Goal: Task Accomplishment & Management: Complete application form

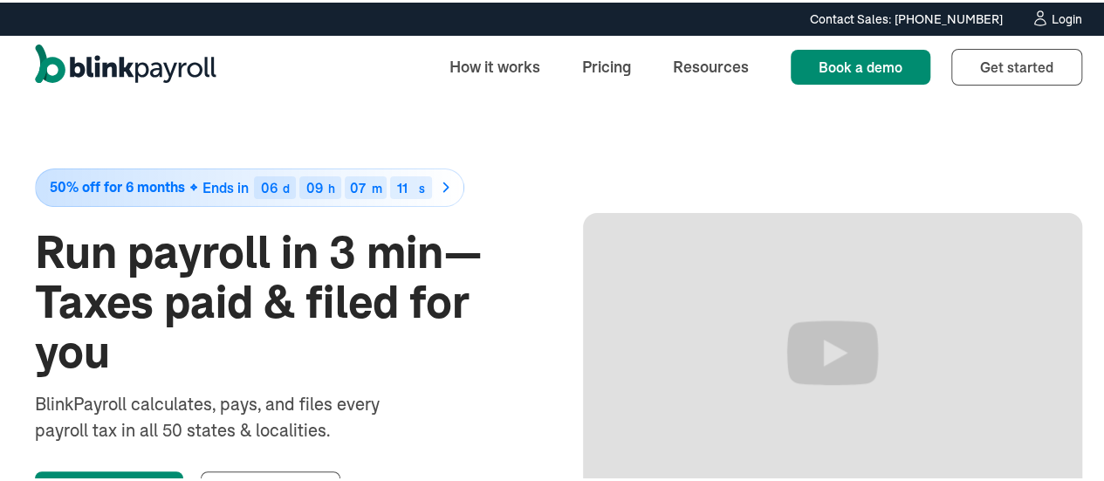
click at [1058, 13] on div "Login" at bounding box center [1067, 16] width 31 height 12
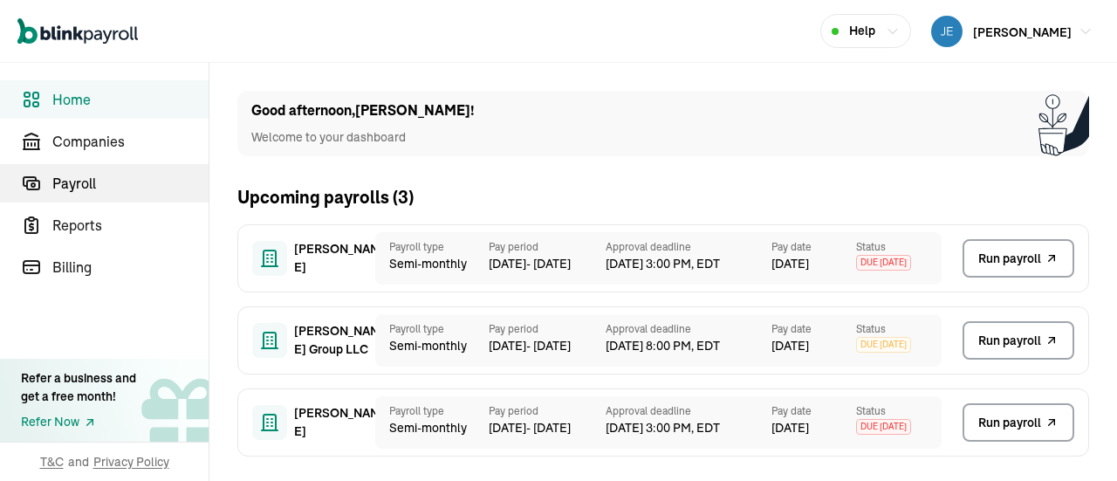
click at [103, 184] on span "Payroll" at bounding box center [130, 183] width 156 height 21
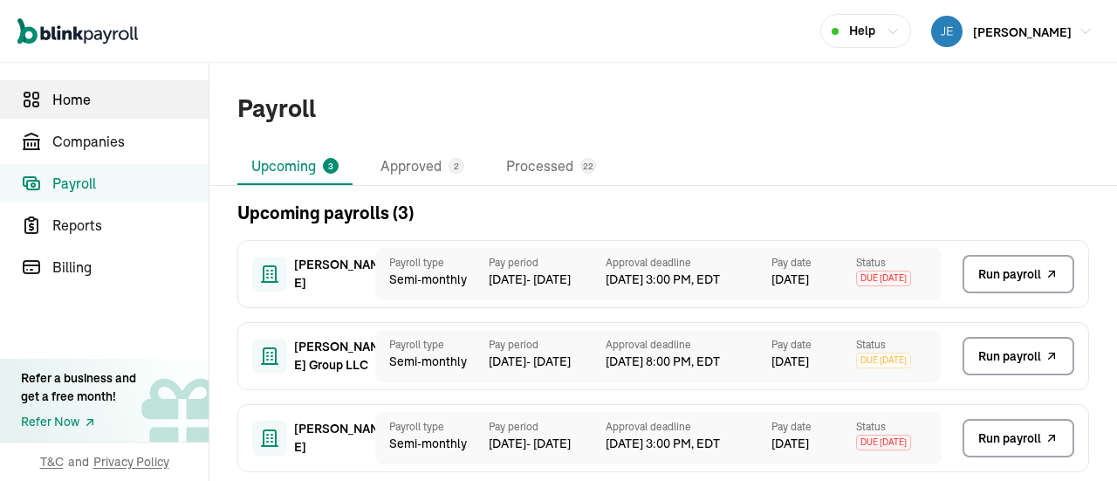
click at [114, 105] on span "Home" at bounding box center [130, 99] width 156 height 21
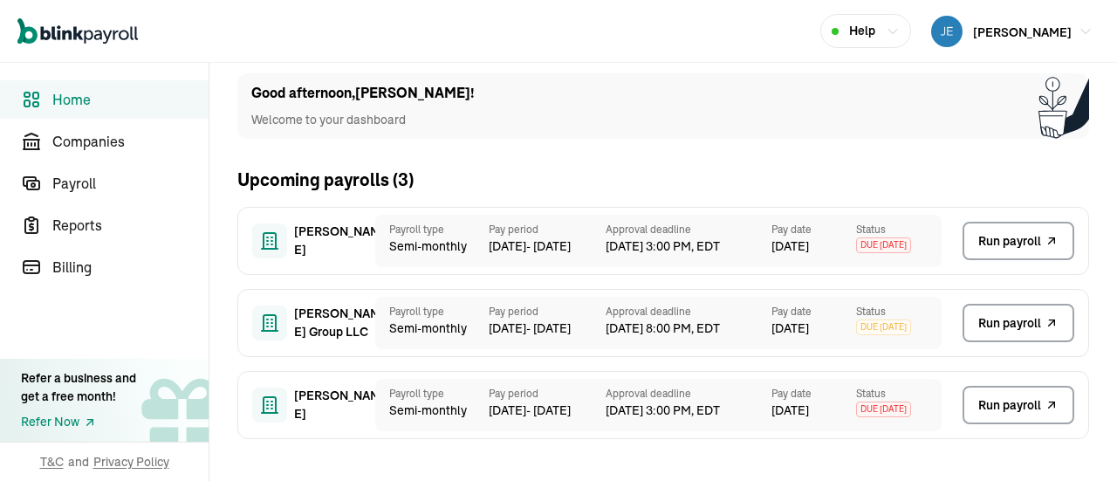
click at [81, 94] on span "Home" at bounding box center [130, 99] width 156 height 21
click at [997, 31] on span "[PERSON_NAME]" at bounding box center [1022, 32] width 99 height 16
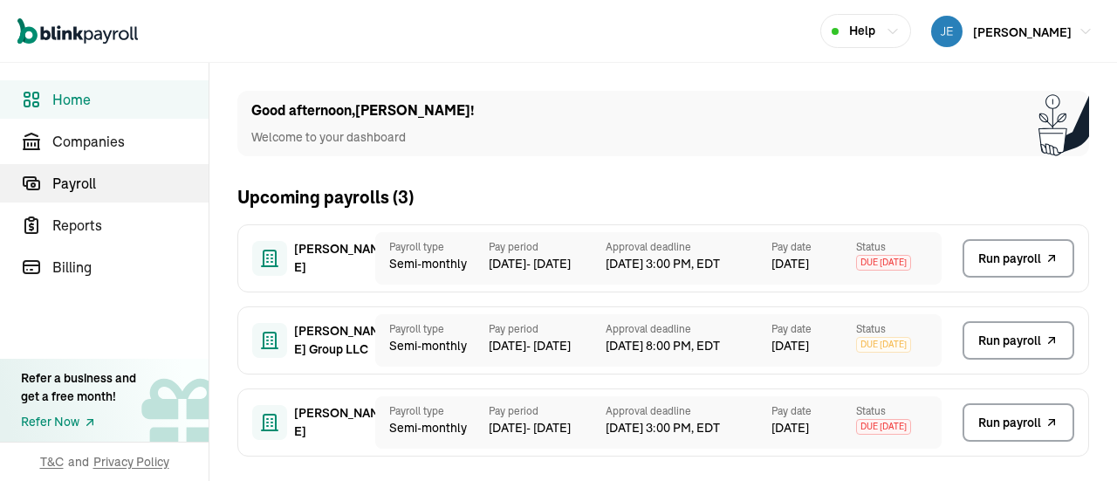
click at [103, 184] on span "Payroll" at bounding box center [130, 183] width 156 height 21
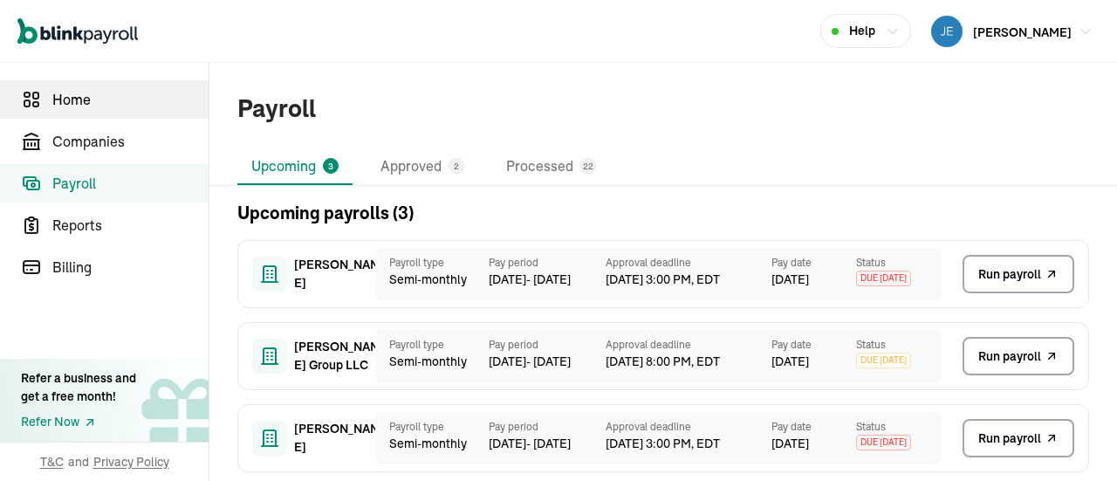
click at [114, 105] on span "Home" at bounding box center [130, 99] width 156 height 21
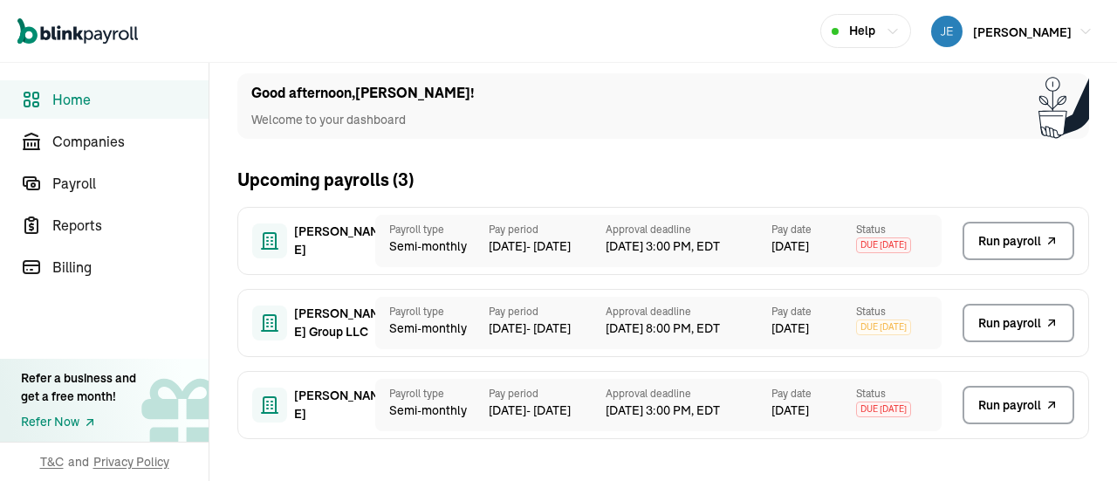
click at [81, 94] on span "Home" at bounding box center [130, 99] width 156 height 21
click at [997, 31] on span "[PERSON_NAME]" at bounding box center [1022, 32] width 99 height 16
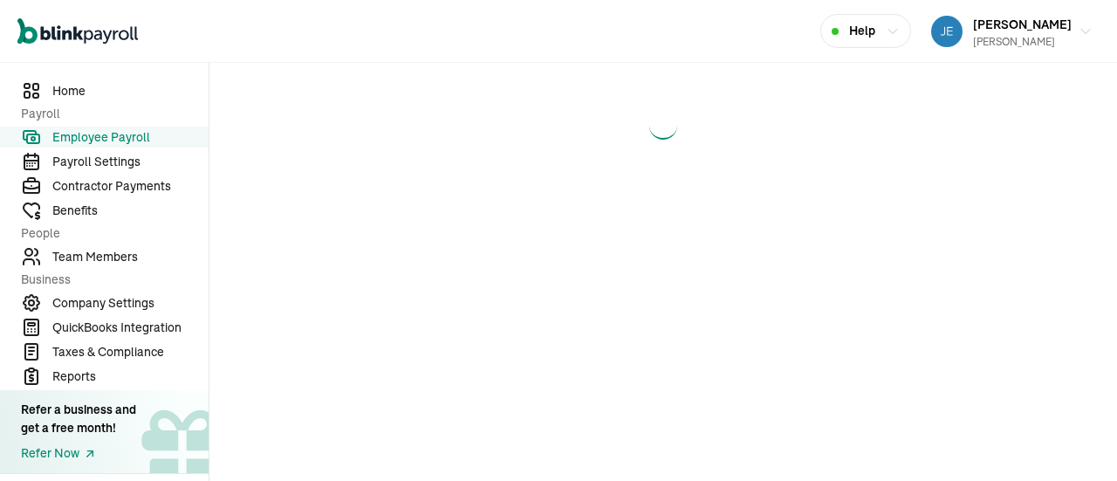
select select "direct_deposit"
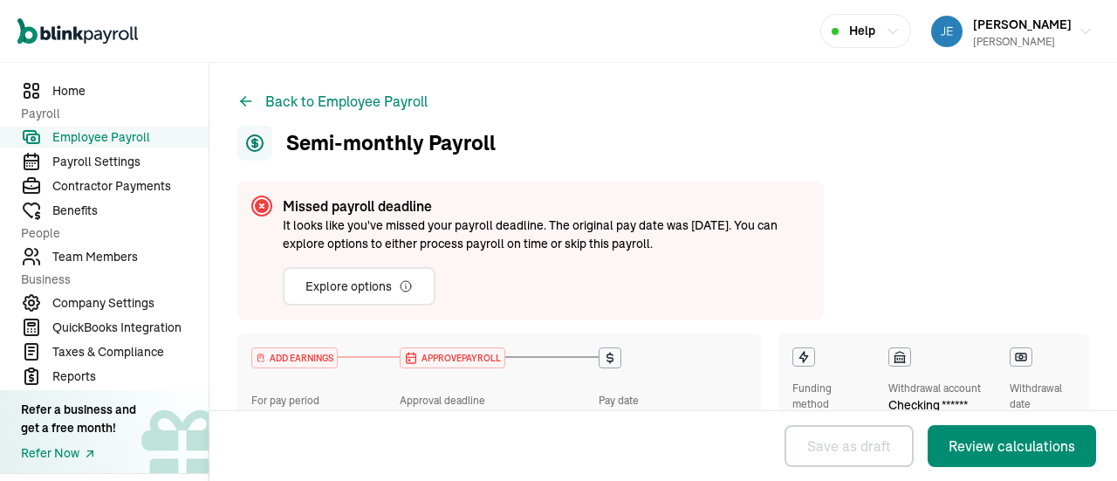
checkbox input "true"
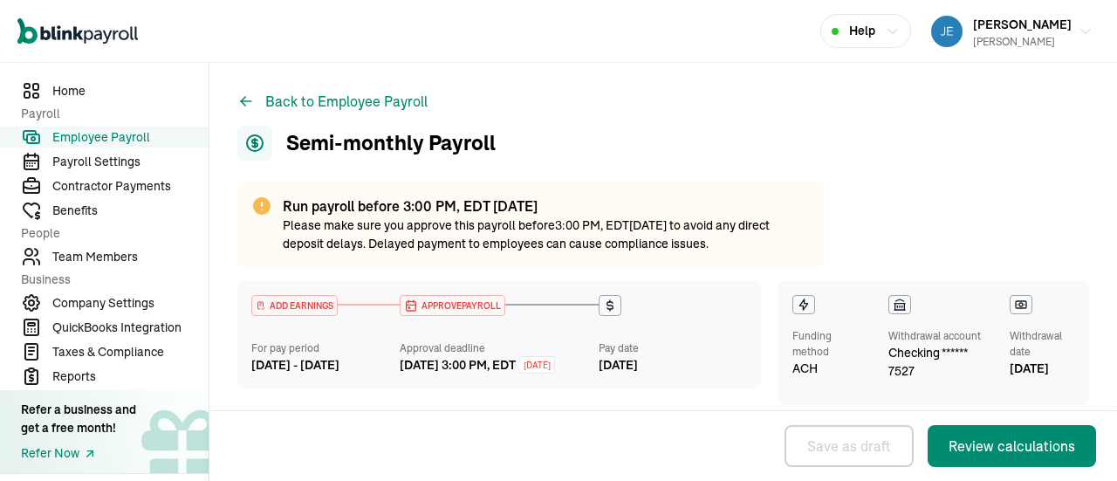
click at [93, 139] on span "Employee Payroll" at bounding box center [130, 137] width 156 height 18
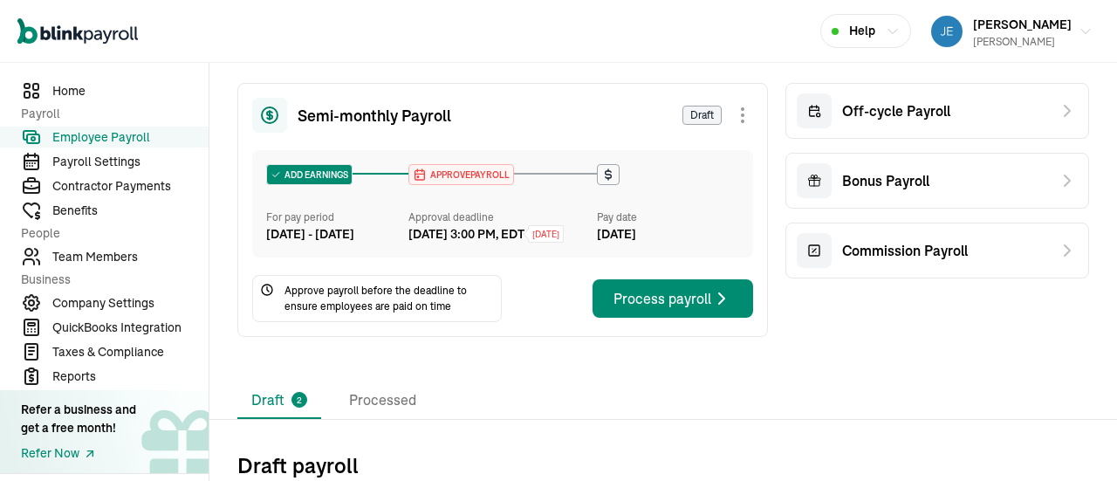
scroll to position [175, 0]
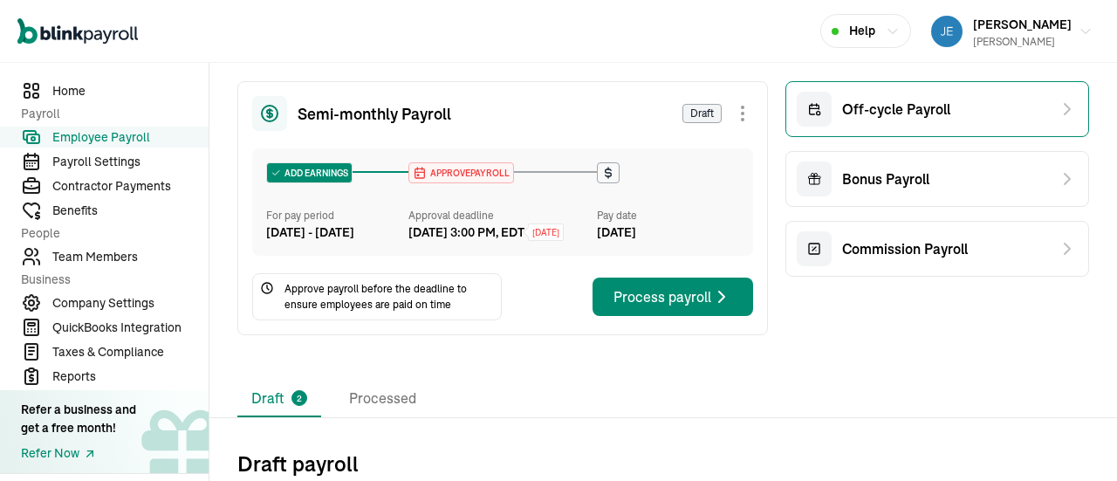
click at [879, 104] on span "Off-cycle Payroll" at bounding box center [896, 109] width 108 height 21
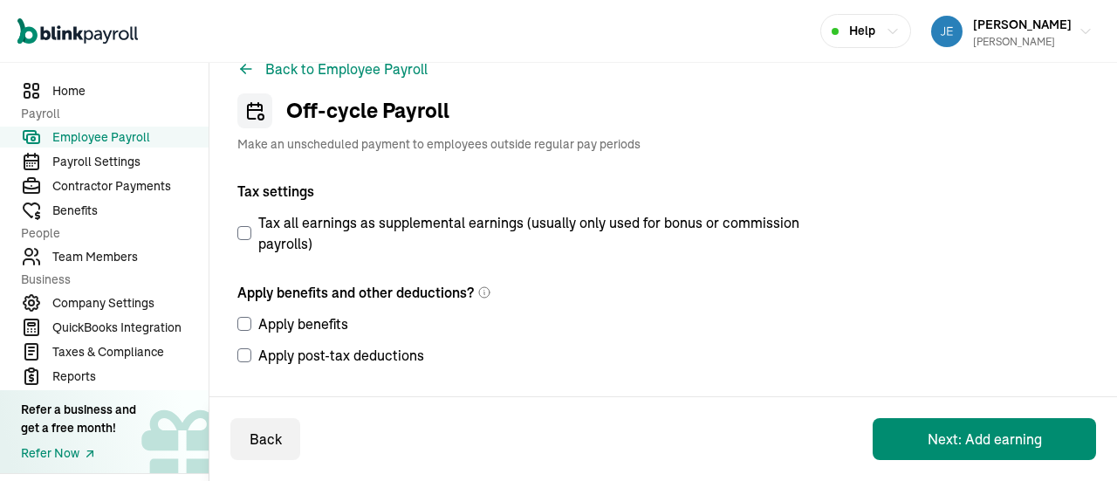
scroll to position [31, 0]
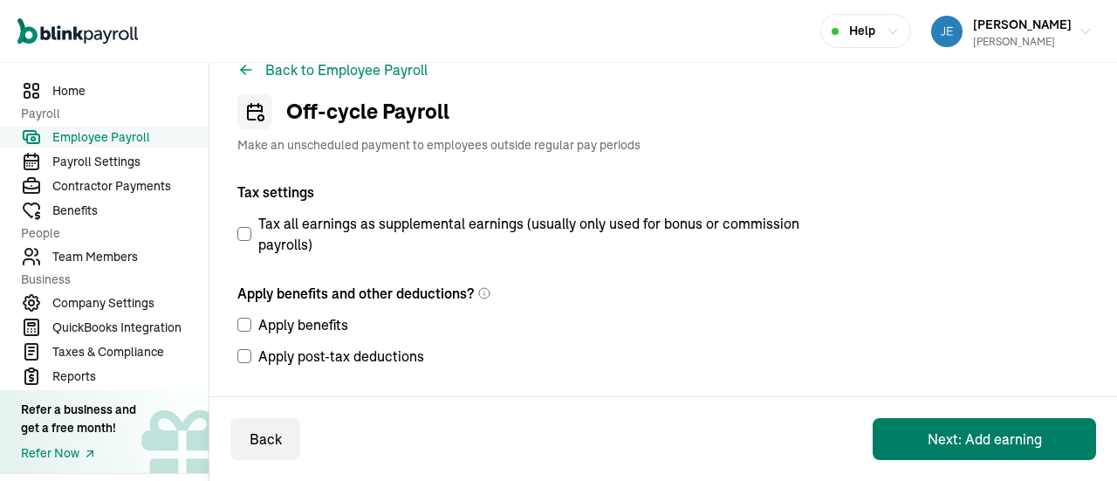
click at [987, 436] on button "Next: Add earning" at bounding box center [984, 439] width 223 height 42
select select "direct_deposit"
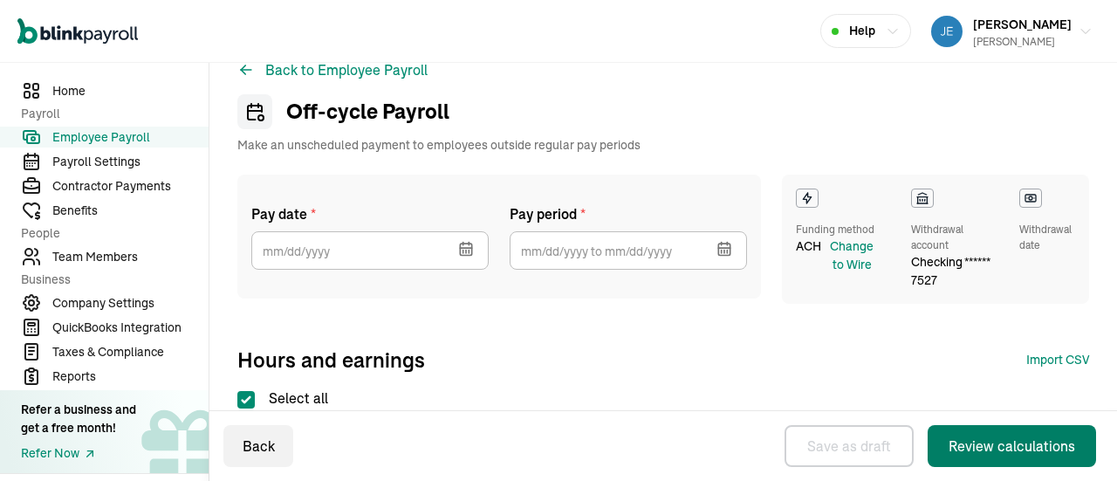
checkbox input "true"
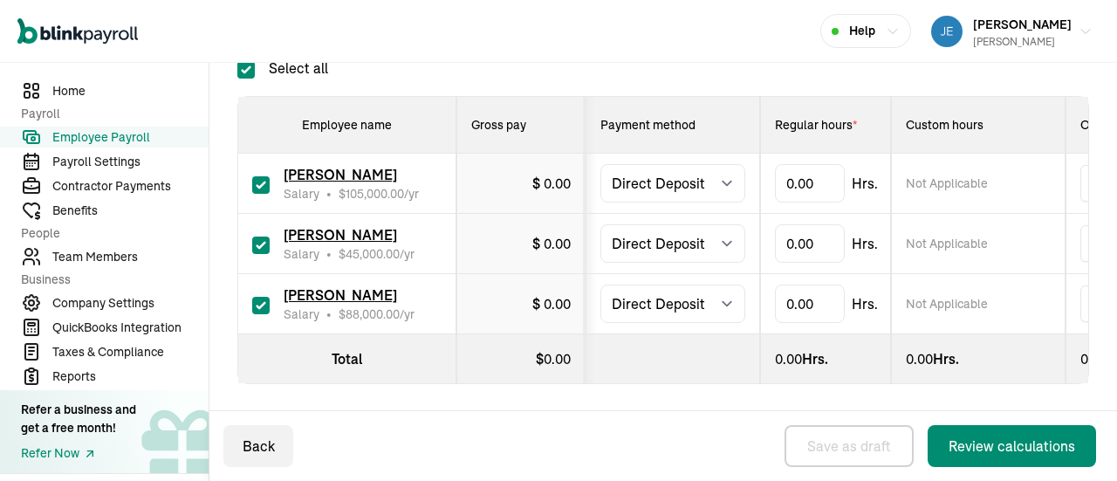
scroll to position [374, 0]
type input "86.66"
drag, startPoint x: 538, startPoint y: 196, endPoint x: 546, endPoint y: 189, distance: 10.5
click at [541, 196] on td "$ 4,374.66" at bounding box center [521, 183] width 129 height 60
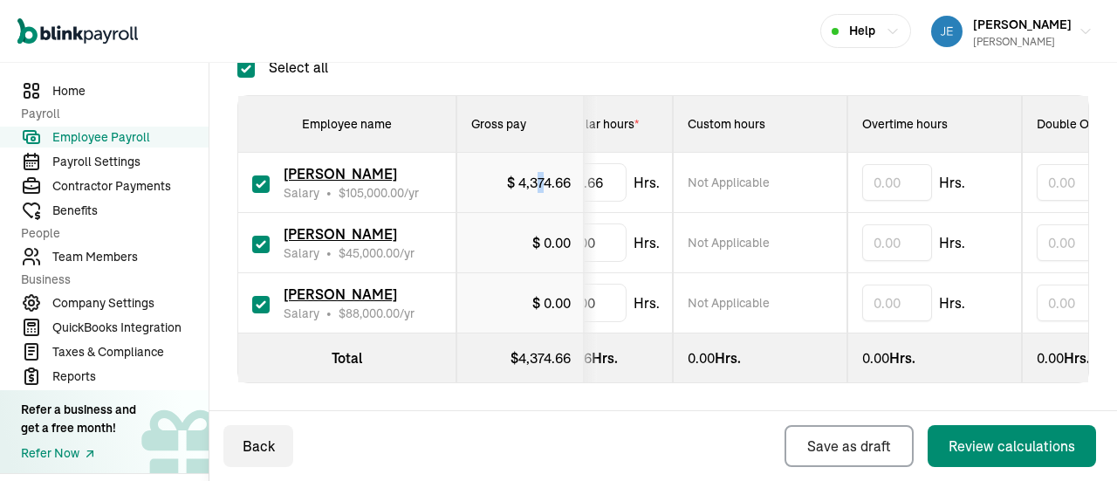
scroll to position [0, 0]
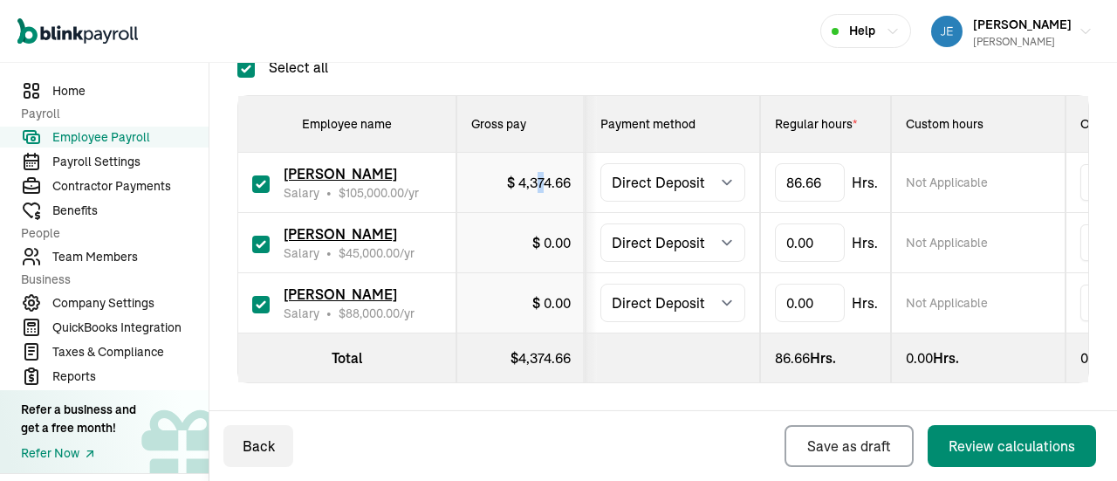
click at [540, 197] on td "$ 4,374.66" at bounding box center [521, 183] width 129 height 60
type input "86.66"
click at [552, 383] on div "Pay date * Sep 2025 Mon Tue Wed Thu Fri Sat Sun 25 26 27 28 29 30 31 1 2 3 4 5 …" at bounding box center [663, 148] width 852 height 609
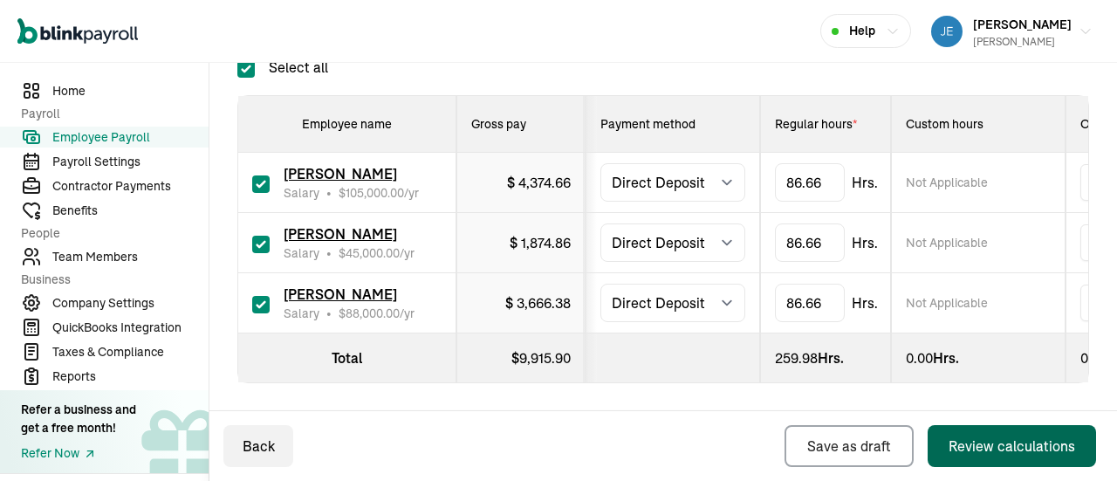
click at [1007, 443] on div "Review calculations" at bounding box center [1012, 446] width 127 height 21
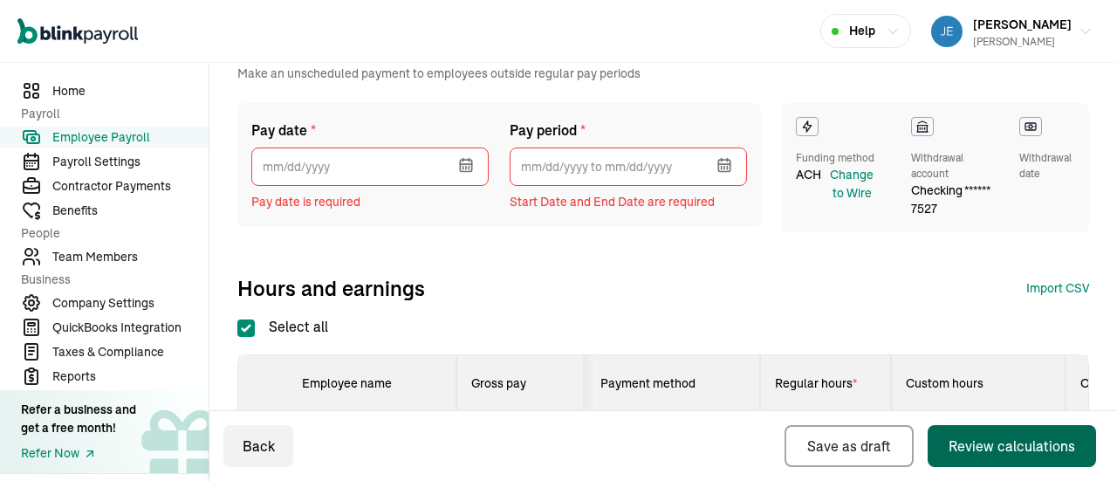
scroll to position [24, 0]
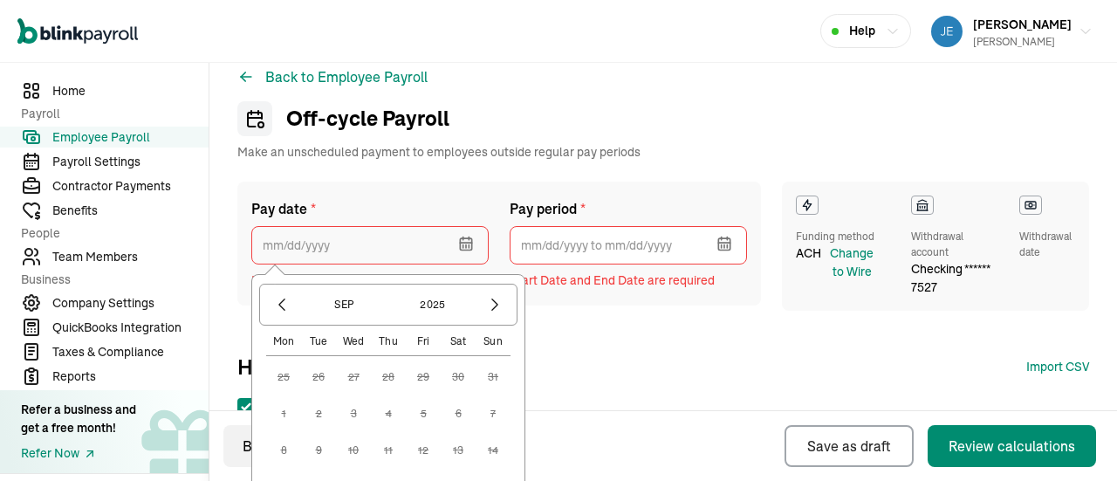
click at [359, 244] on input "text" at bounding box center [369, 245] width 237 height 38
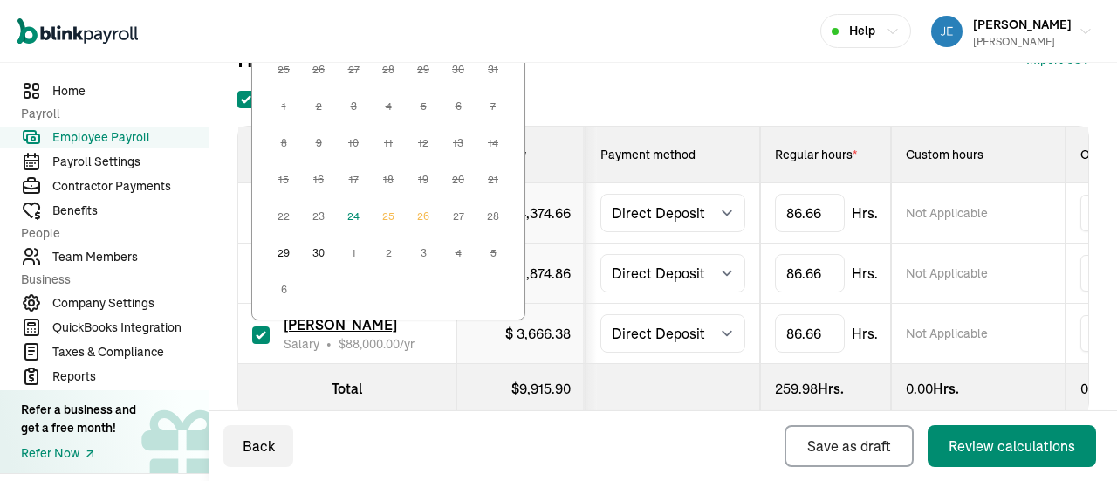
scroll to position [349, 0]
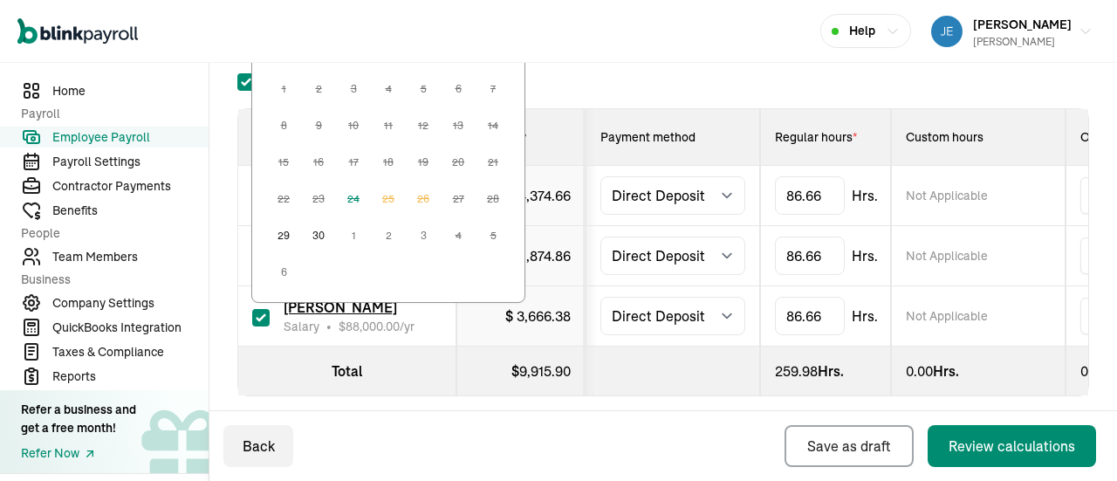
click at [321, 231] on button "30" at bounding box center [318, 235] width 35 height 35
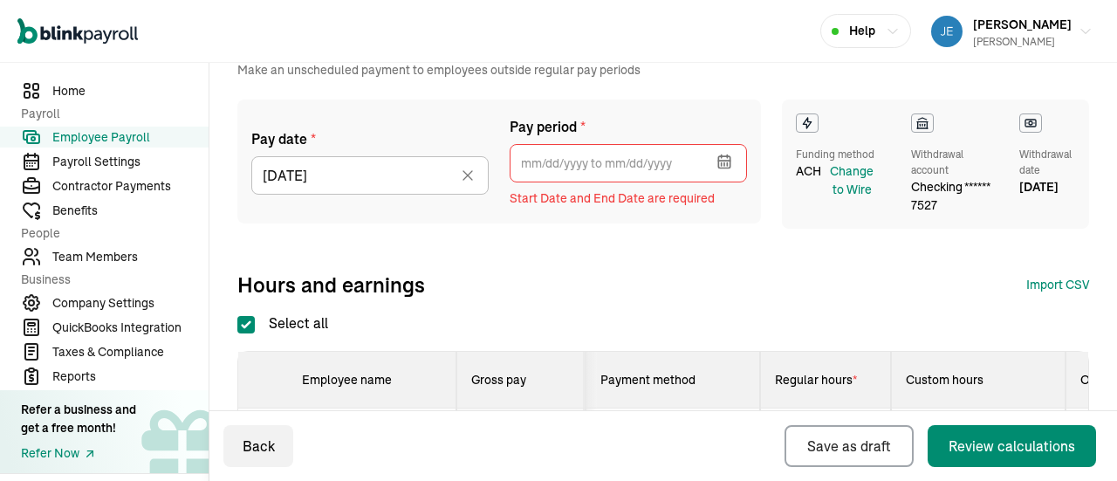
scroll to position [87, 0]
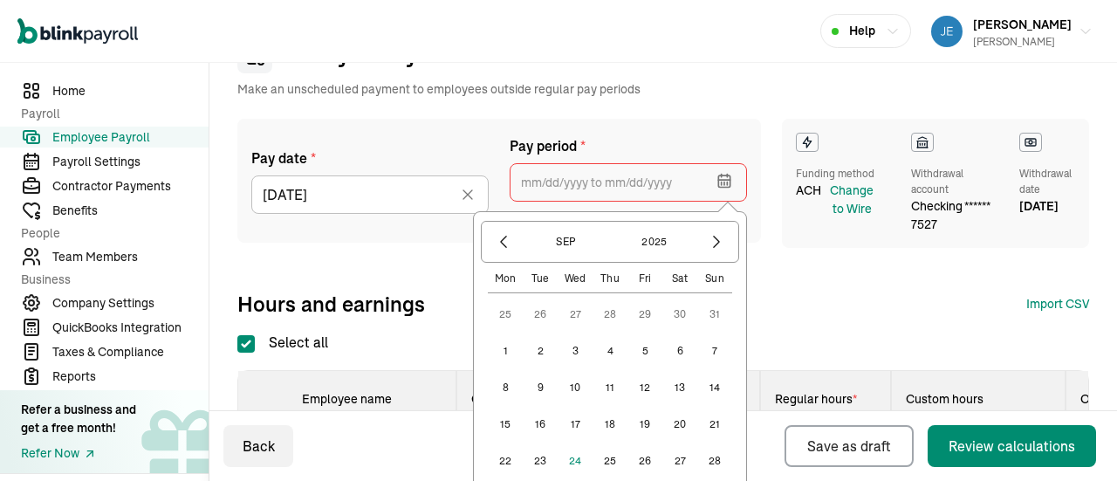
drag, startPoint x: 685, startPoint y: 182, endPoint x: 623, endPoint y: 180, distance: 62.0
click at [623, 180] on input "text" at bounding box center [628, 182] width 237 height 38
click at [613, 382] on button "11" at bounding box center [610, 387] width 35 height 35
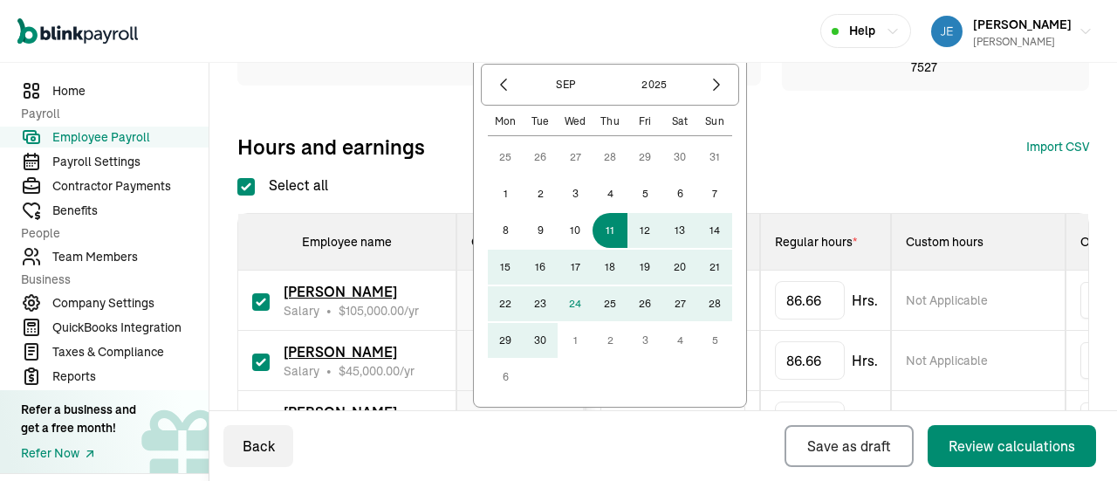
scroll to position [262, 0]
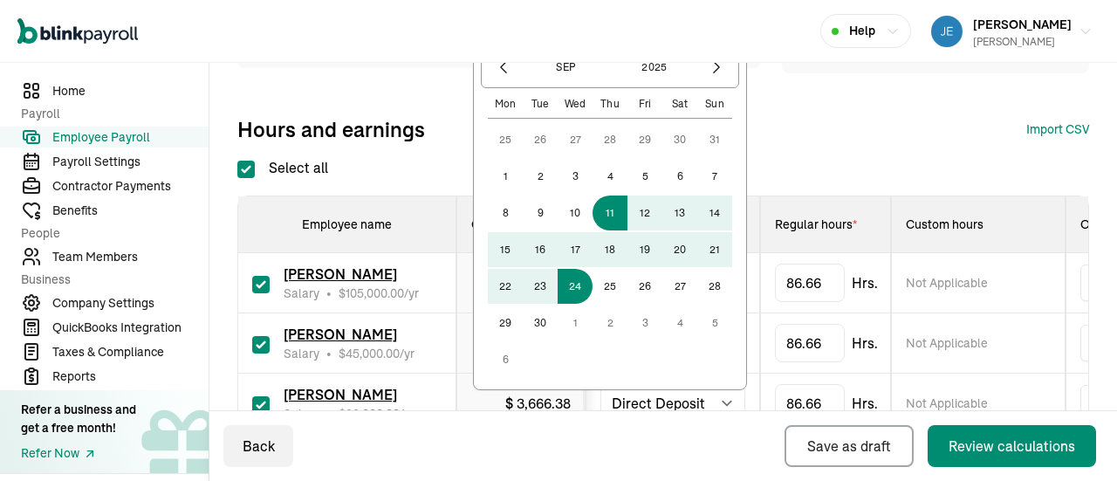
click at [573, 287] on button "24" at bounding box center [575, 286] width 35 height 35
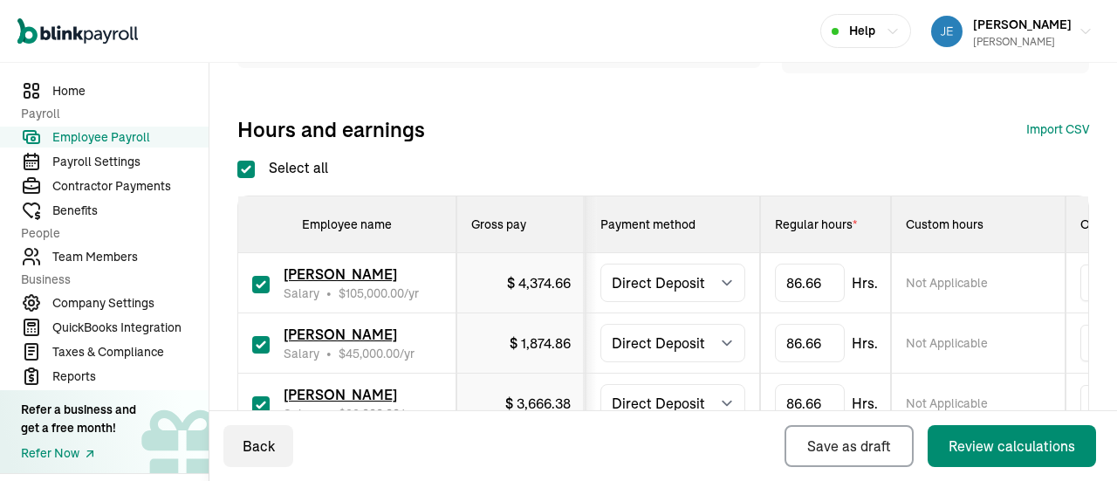
type input "09/11/2025 ~ 09/24/2025"
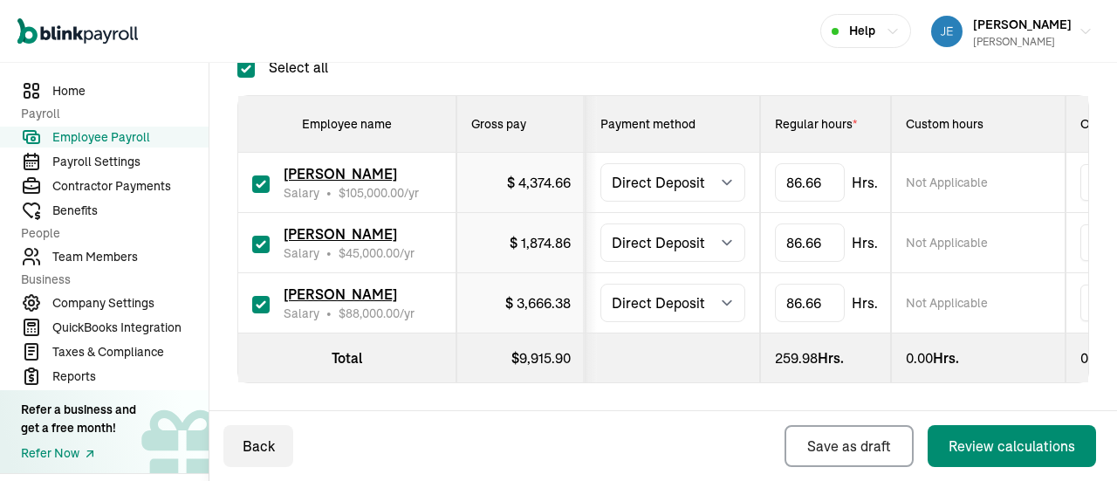
scroll to position [374, 0]
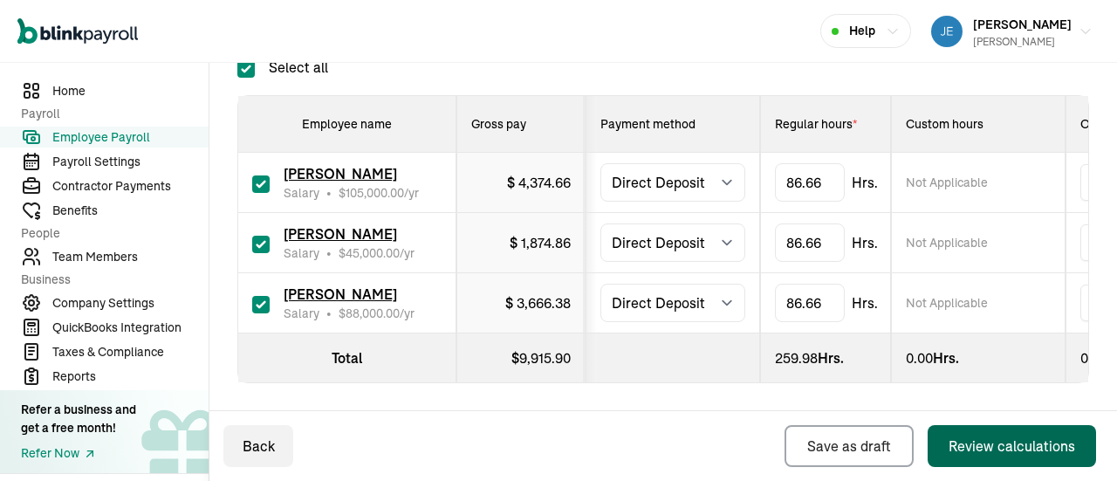
click at [977, 455] on div "Review calculations" at bounding box center [1012, 446] width 127 height 21
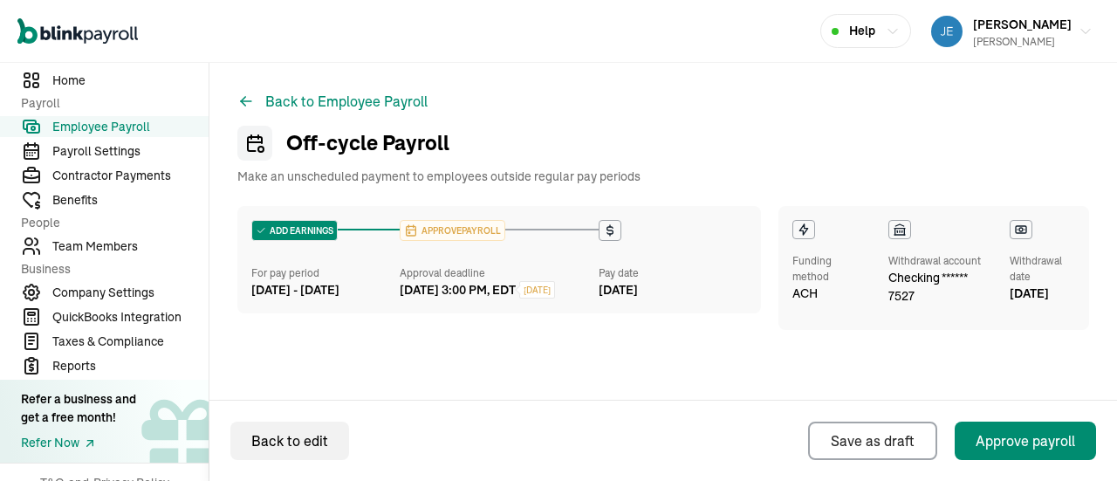
scroll to position [31, 0]
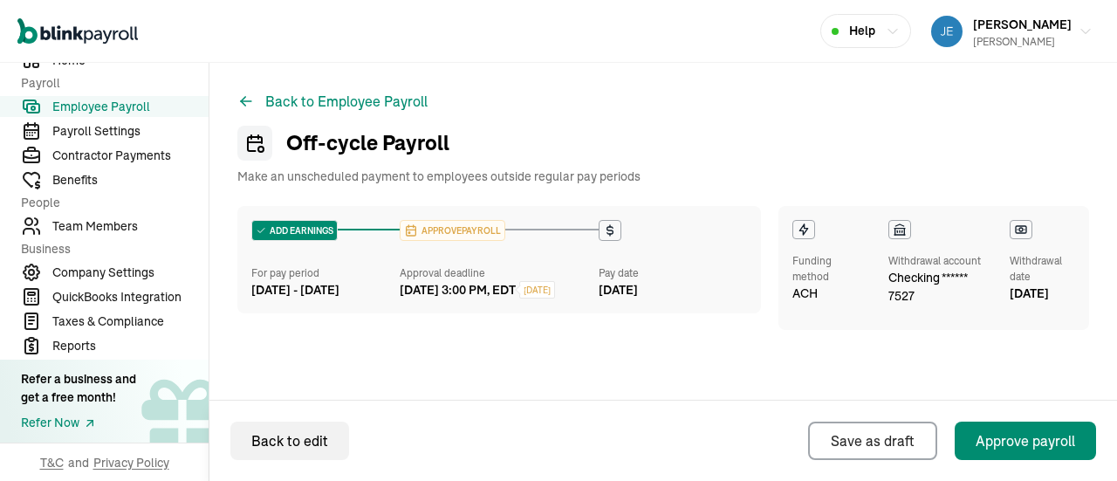
click at [311, 98] on button "Back to Employee Payroll" at bounding box center [332, 101] width 190 height 21
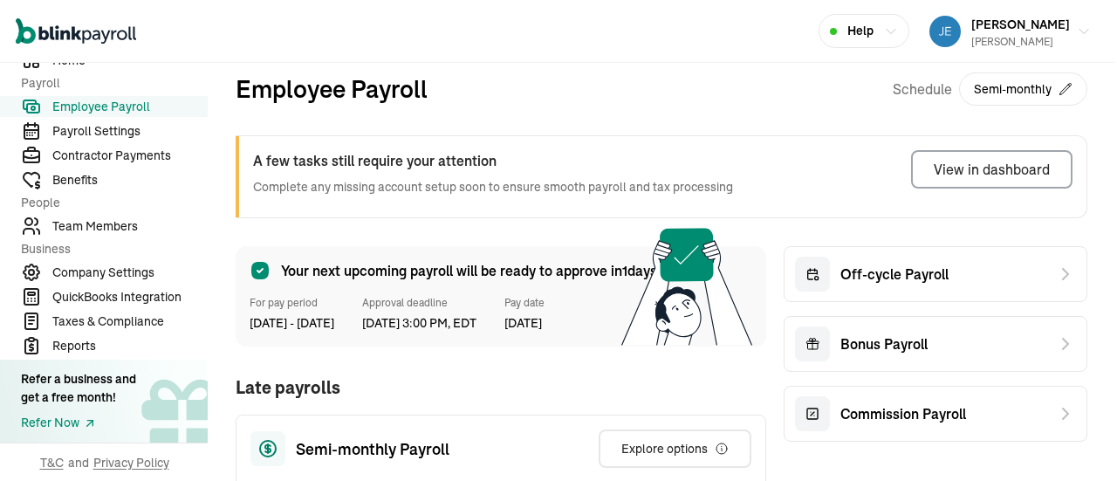
scroll to position [0, 13]
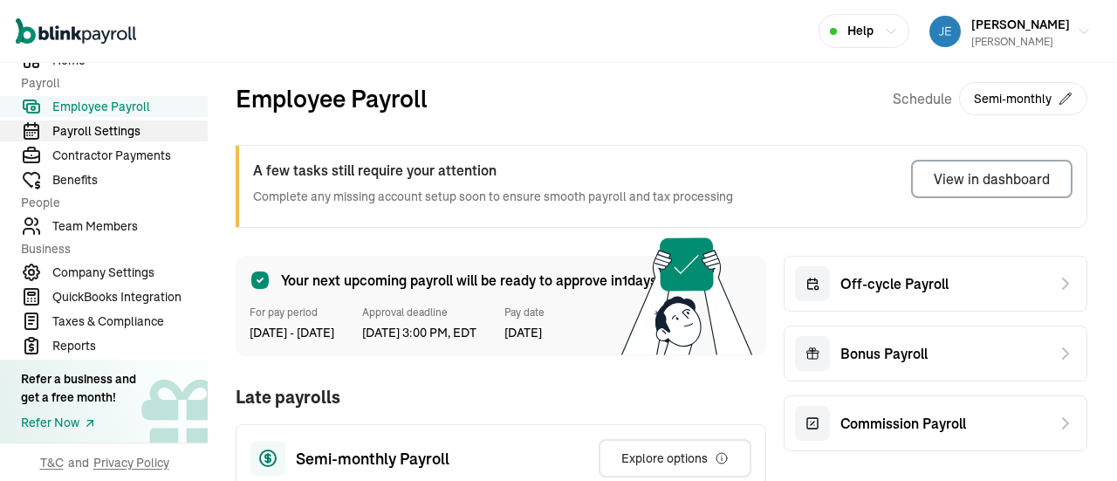
click at [127, 130] on span "Payroll Settings" at bounding box center [130, 131] width 156 height 18
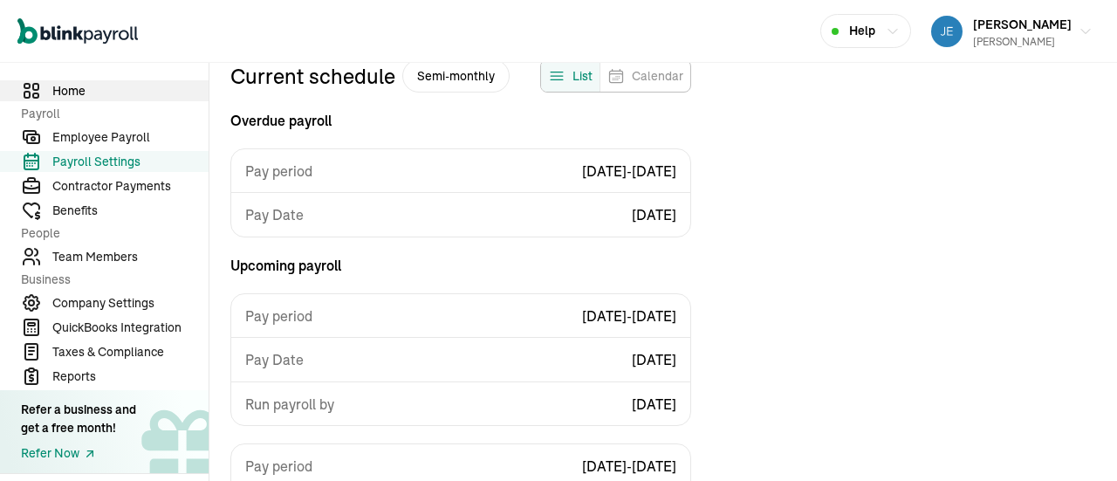
click at [67, 84] on span "Home" at bounding box center [130, 91] width 156 height 18
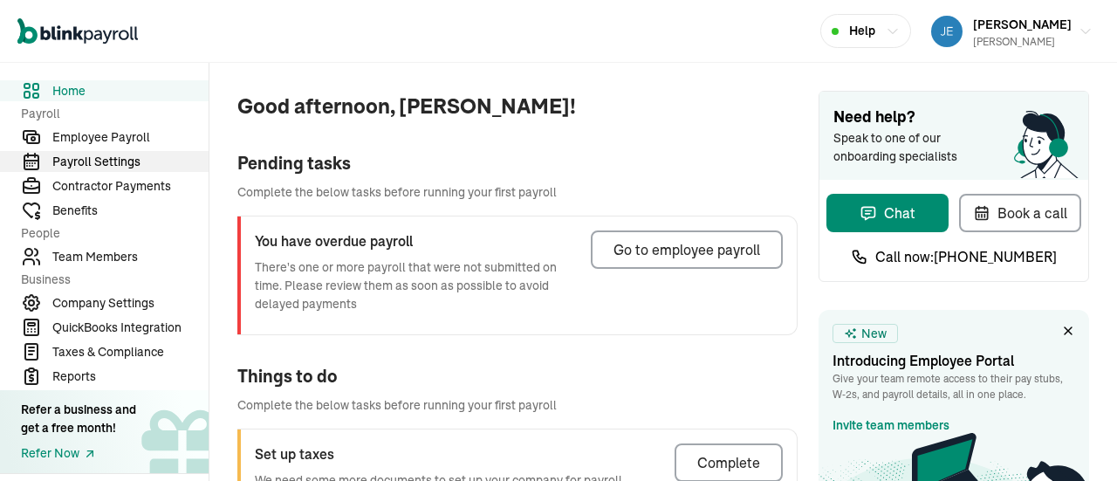
click at [115, 160] on span "Payroll Settings" at bounding box center [130, 162] width 156 height 18
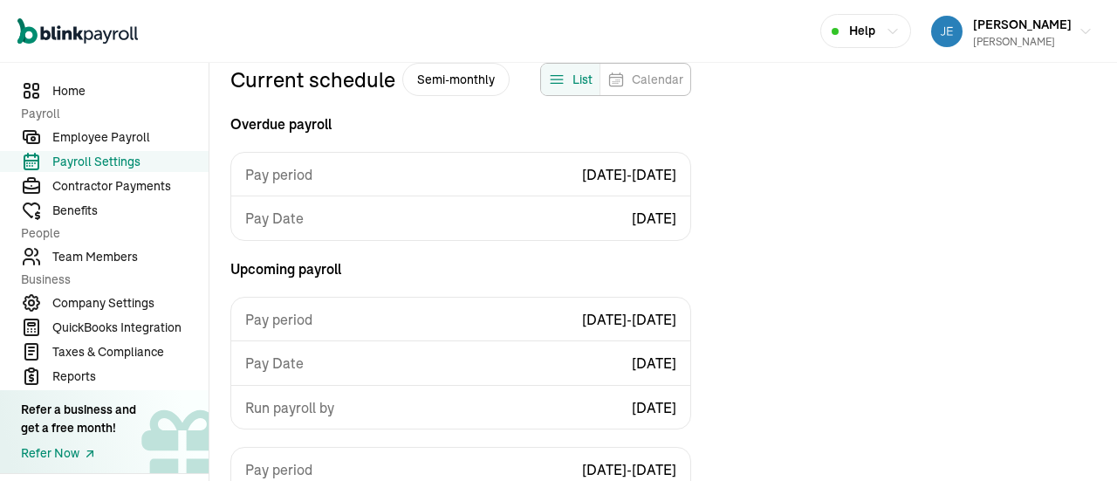
scroll to position [157, 0]
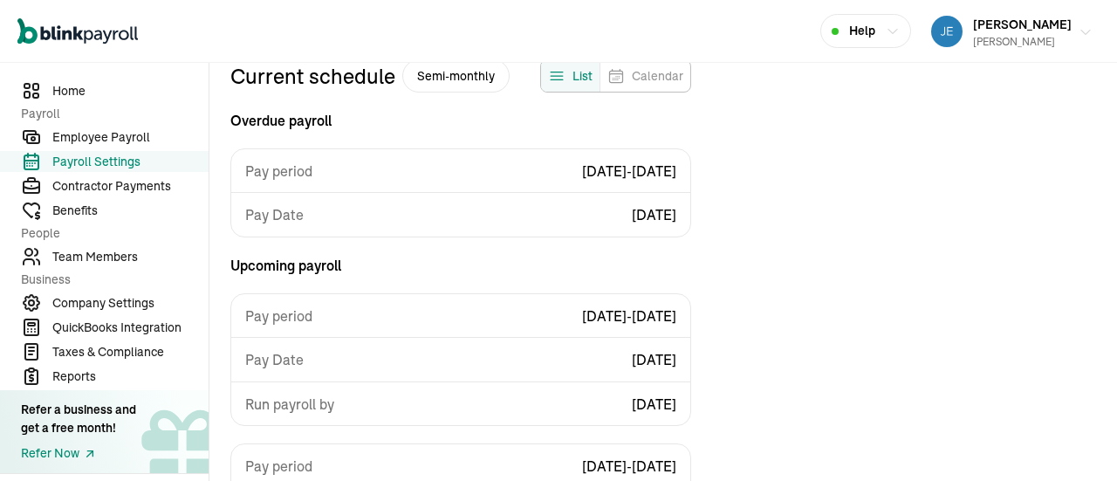
click at [993, 28] on span "[PERSON_NAME]" at bounding box center [1022, 25] width 99 height 16
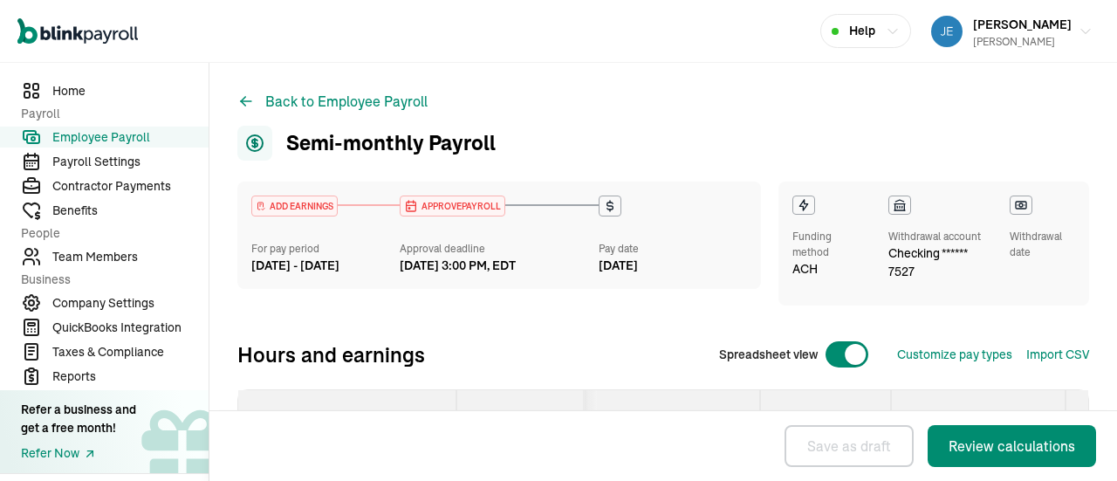
select select "direct_deposit"
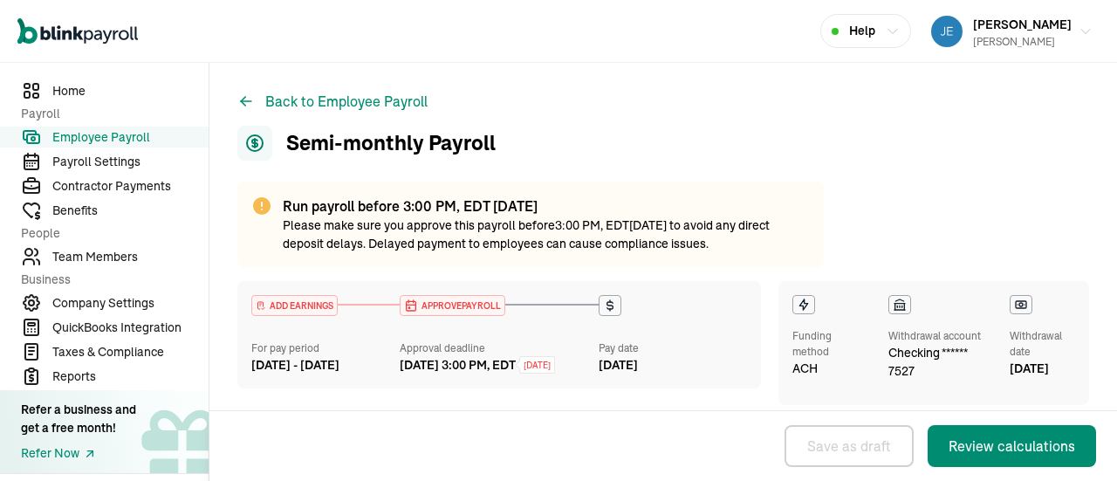
click at [93, 139] on span "Employee Payroll" at bounding box center [130, 137] width 156 height 18
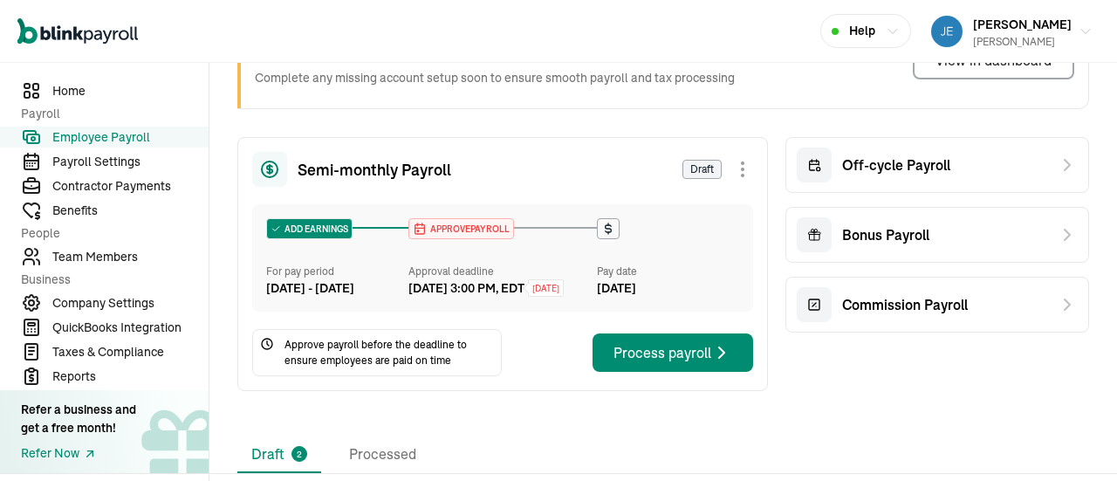
scroll to position [175, 0]
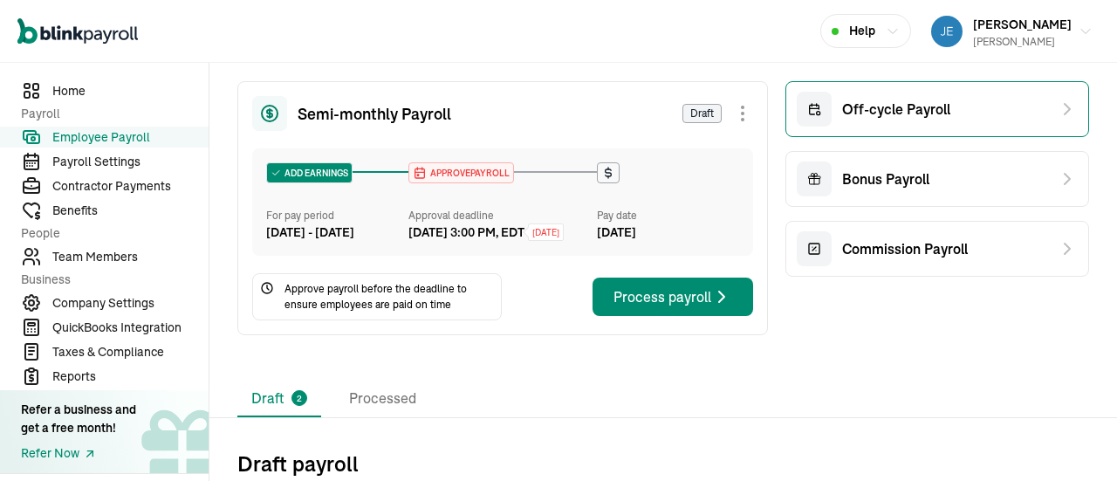
click at [879, 104] on span "Off-cycle Payroll" at bounding box center [896, 109] width 108 height 21
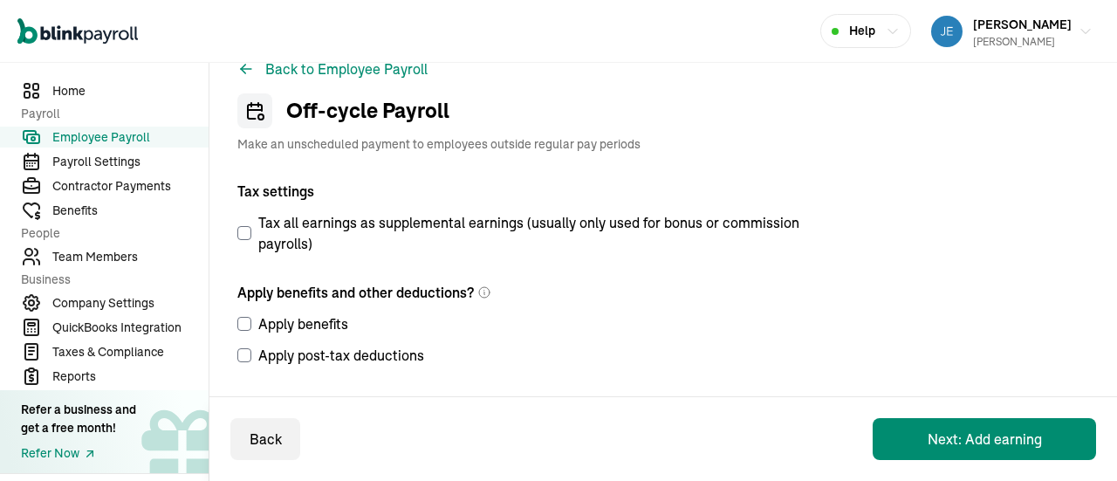
scroll to position [31, 0]
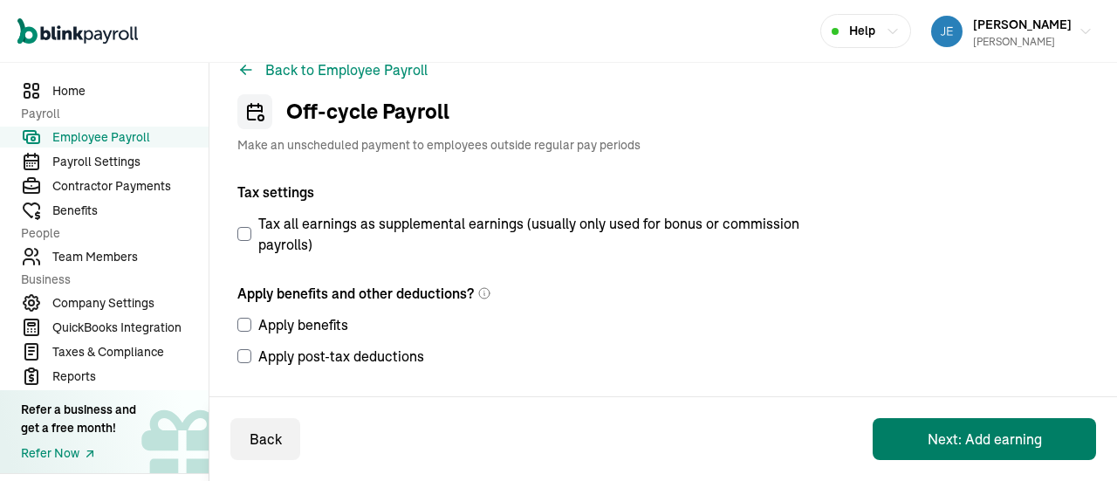
click at [987, 436] on button "Next: Add earning" at bounding box center [984, 439] width 223 height 42
select select "direct_deposit"
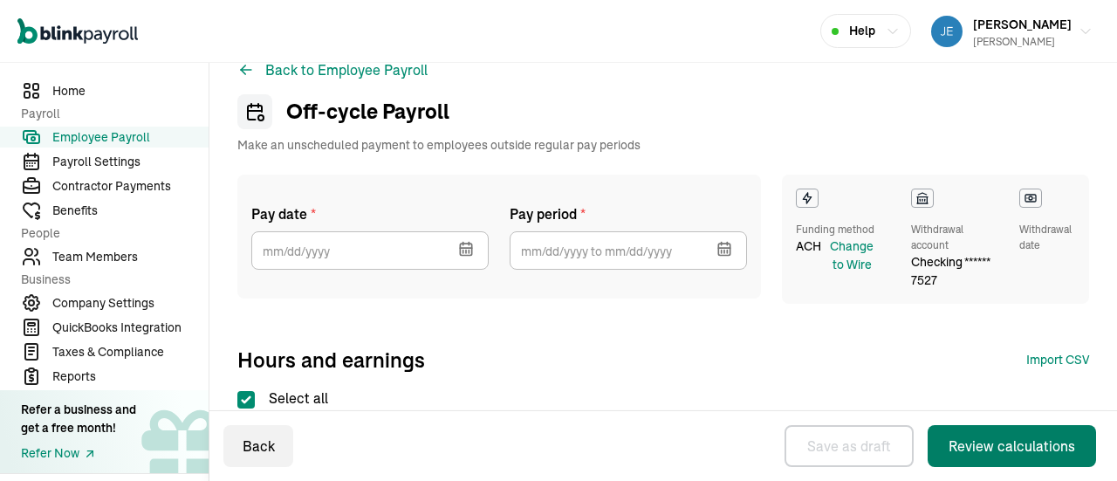
checkbox input "true"
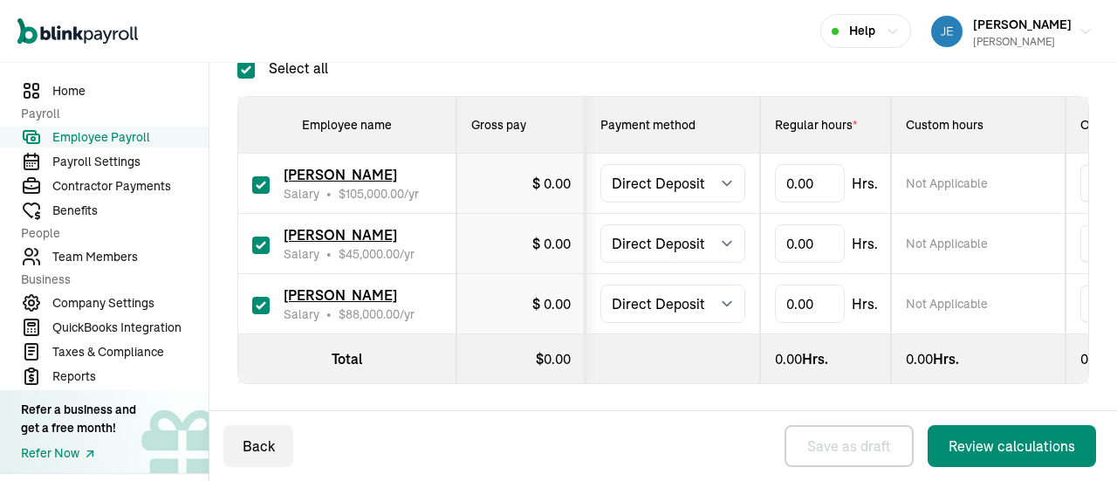
scroll to position [374, 0]
type input "86.66"
drag, startPoint x: 538, startPoint y: 196, endPoint x: 553, endPoint y: 181, distance: 21.6
click at [541, 196] on td "$ 4,374.66" at bounding box center [521, 183] width 129 height 60
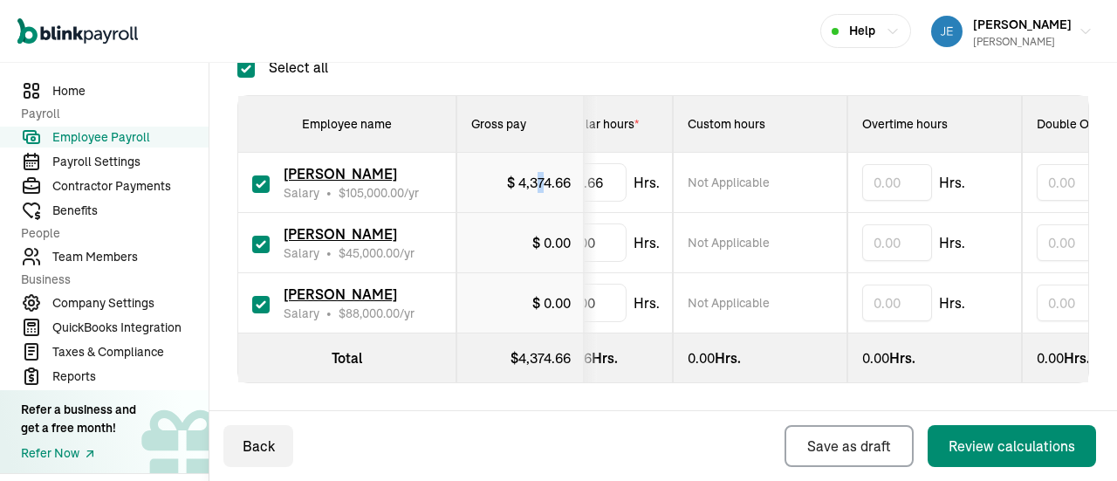
scroll to position [0, 0]
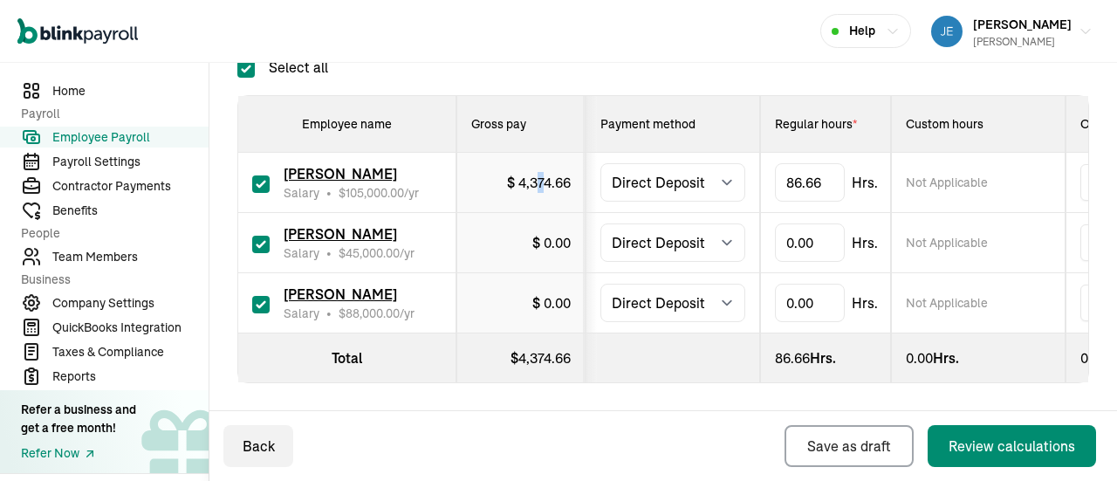
click at [540, 197] on td "$ 4,374.66" at bounding box center [521, 183] width 129 height 60
drag, startPoint x: 786, startPoint y: 233, endPoint x: 822, endPoint y: 223, distance: 38.1
type input "86.66"
click at [552, 383] on div "Pay date * Sep 2025 Mon Tue Wed Thu Fri Sat Sun 25 26 27 28 29 30 31 1 2 3 4 5 …" at bounding box center [663, 148] width 852 height 609
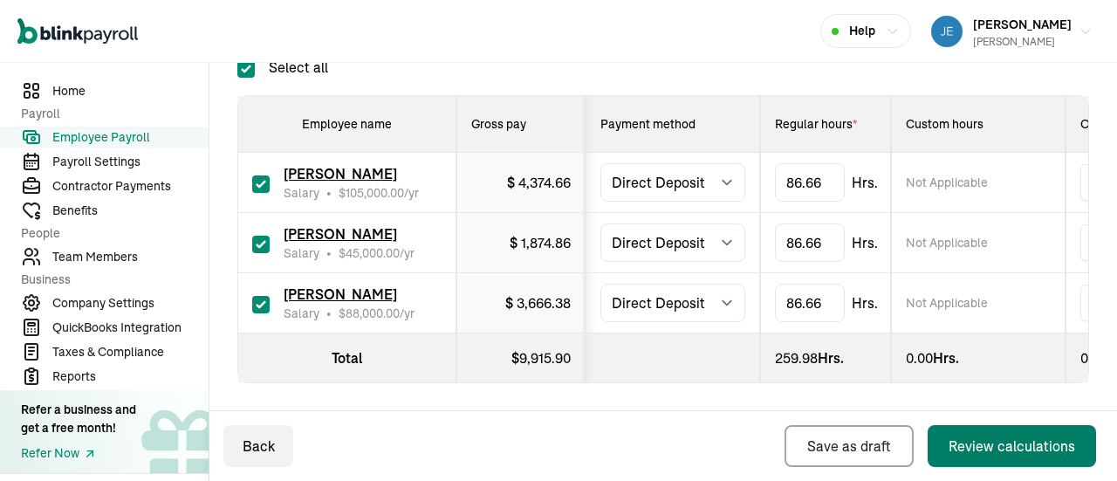
click at [1007, 443] on div "Review calculations" at bounding box center [1012, 446] width 127 height 21
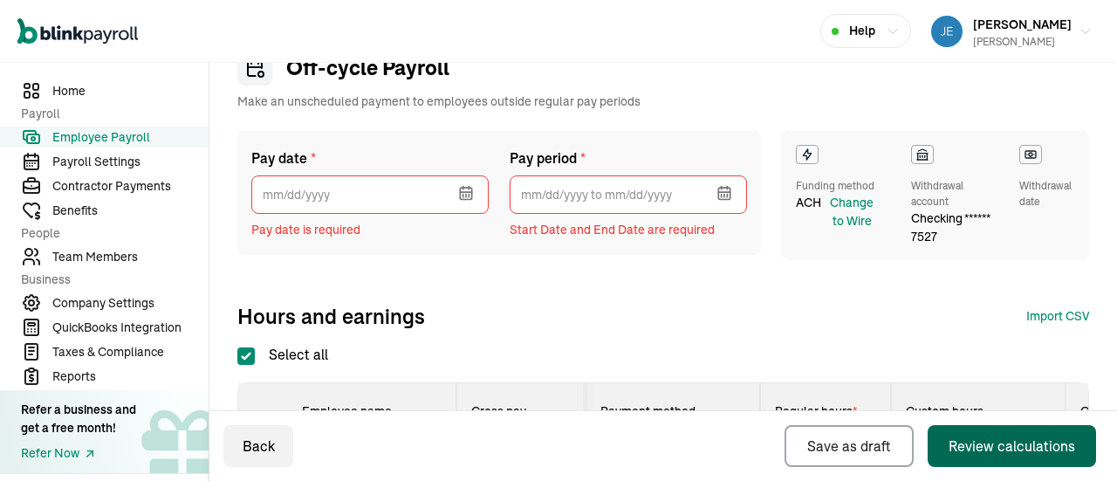
scroll to position [24, 0]
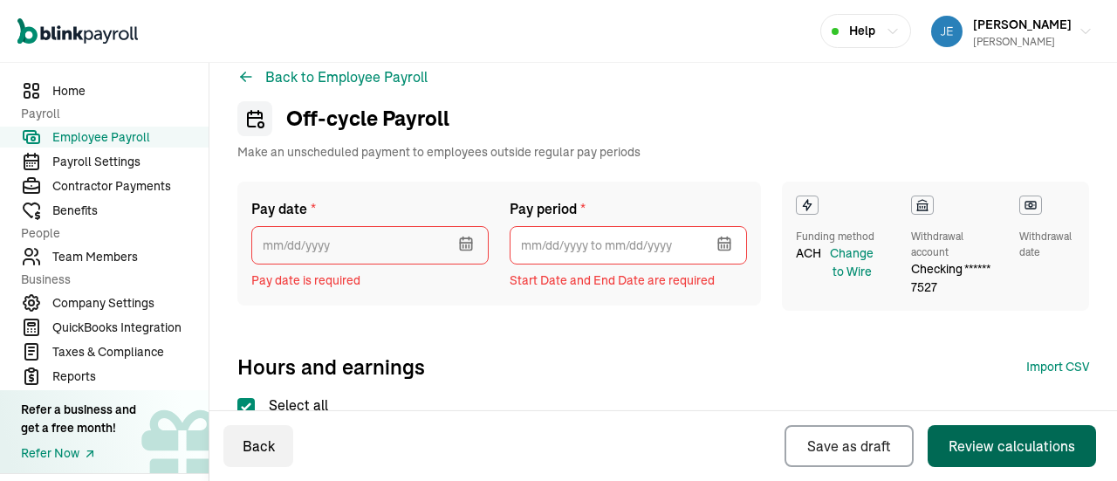
click at [359, 244] on input "text" at bounding box center [369, 245] width 237 height 38
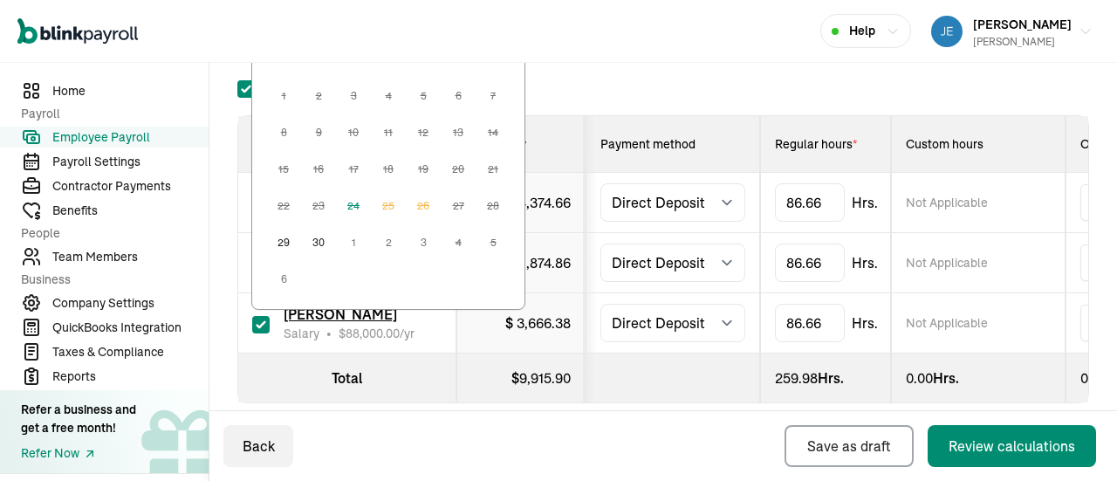
scroll to position [349, 0]
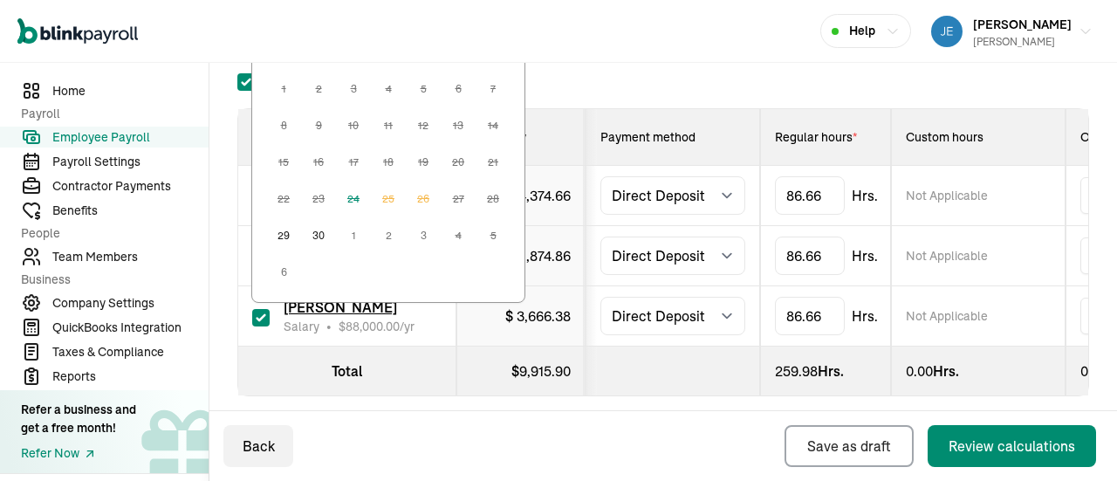
click at [321, 231] on button "30" at bounding box center [318, 235] width 35 height 35
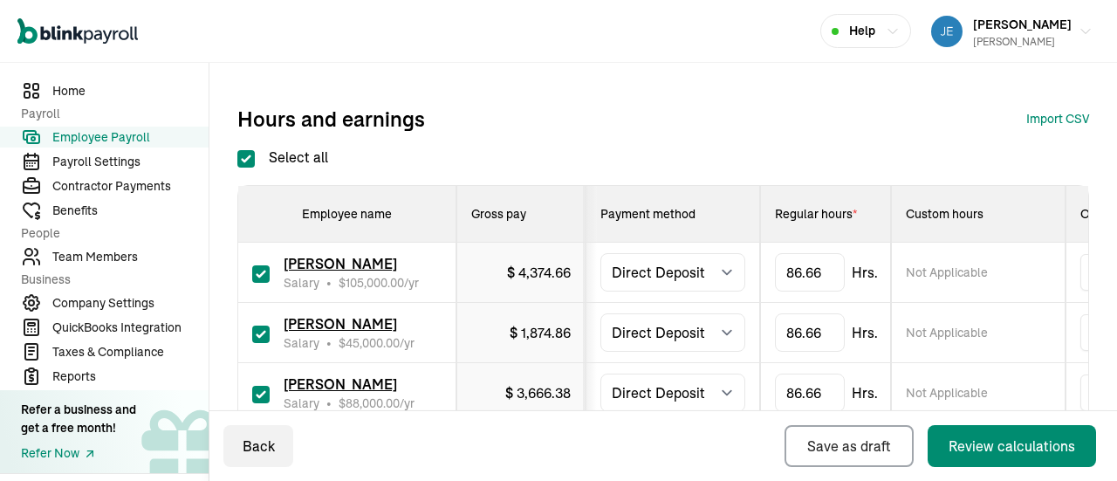
scroll to position [87, 0]
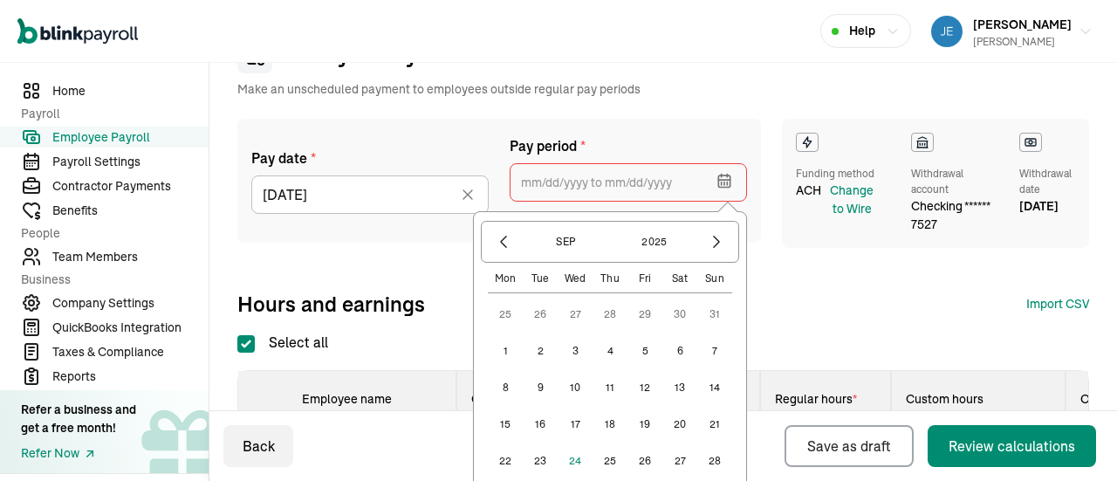
drag, startPoint x: 685, startPoint y: 182, endPoint x: 623, endPoint y: 180, distance: 62.0
click at [623, 180] on input "text" at bounding box center [628, 182] width 237 height 38
click at [613, 382] on button "11" at bounding box center [610, 387] width 35 height 35
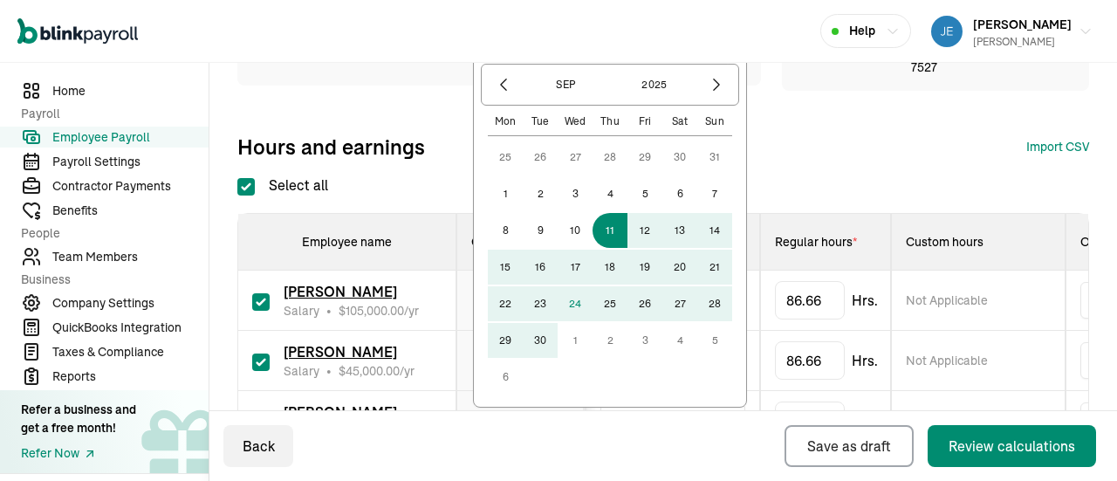
scroll to position [262, 0]
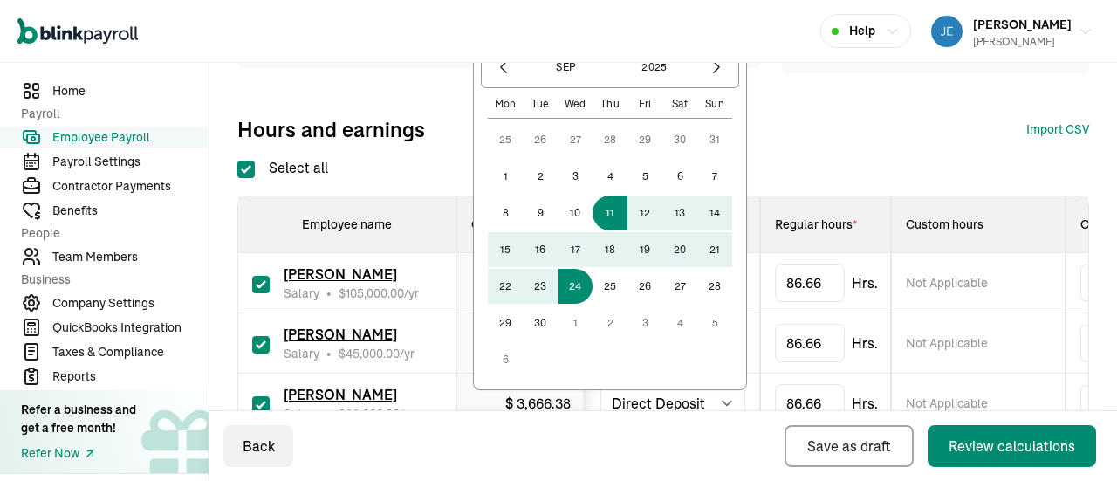
click at [573, 287] on button "24" at bounding box center [575, 286] width 35 height 35
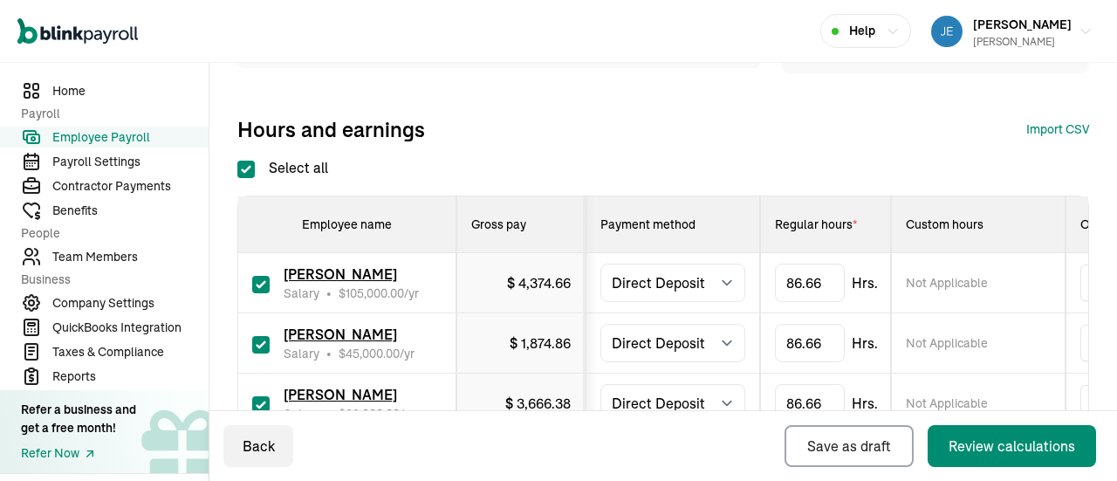
type input "09/11/2025 ~ 09/24/2025"
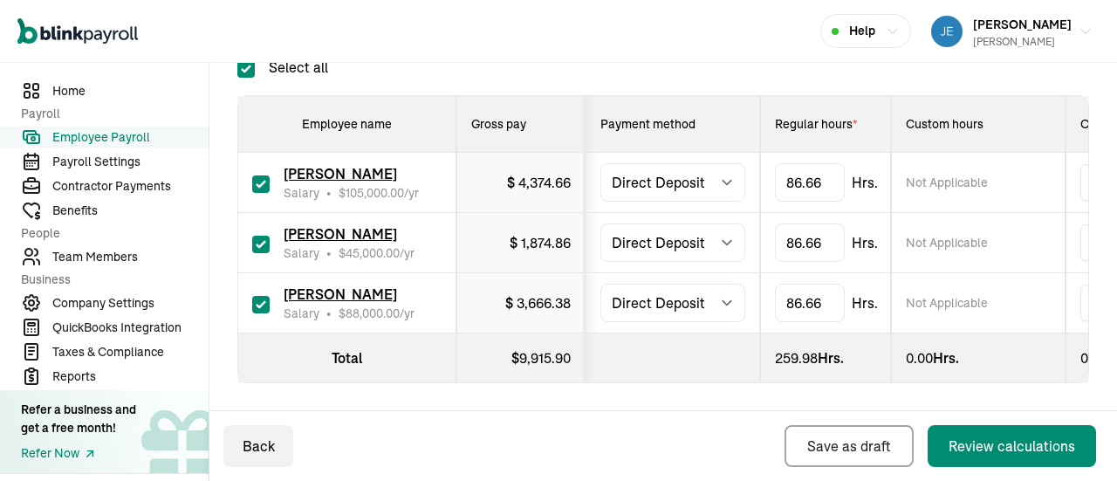
scroll to position [374, 0]
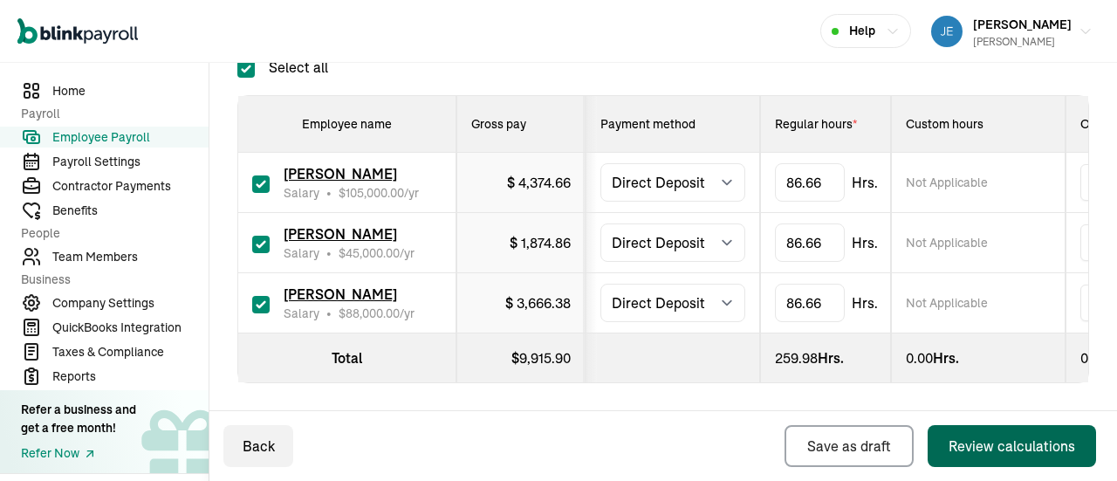
click at [977, 455] on div "Review calculations" at bounding box center [1012, 446] width 127 height 21
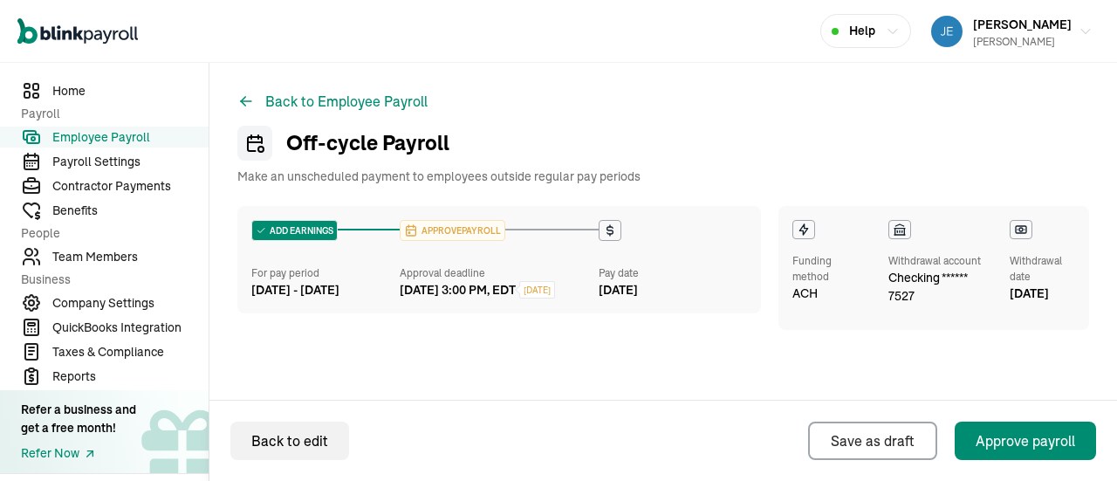
scroll to position [31, 0]
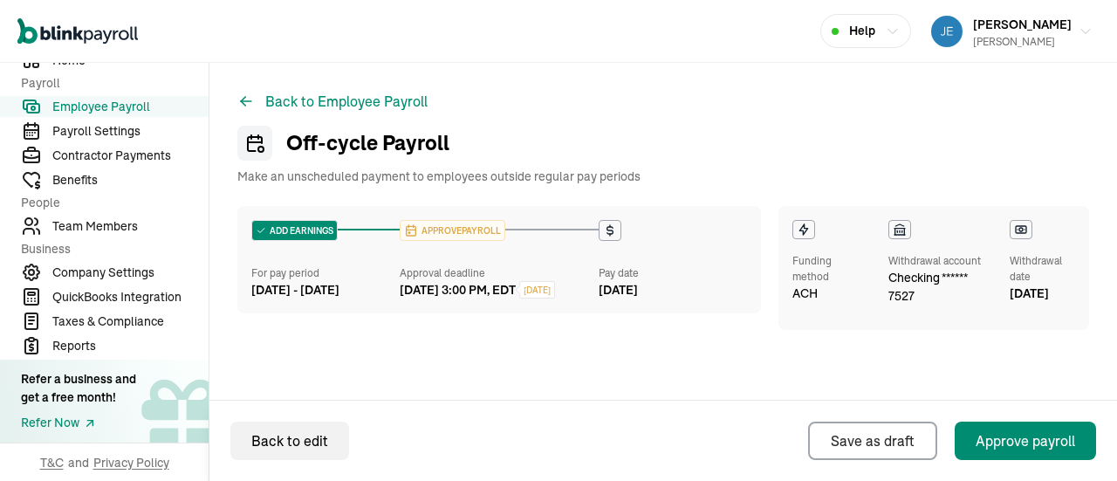
click at [311, 98] on button "Back to Employee Payroll" at bounding box center [332, 101] width 190 height 21
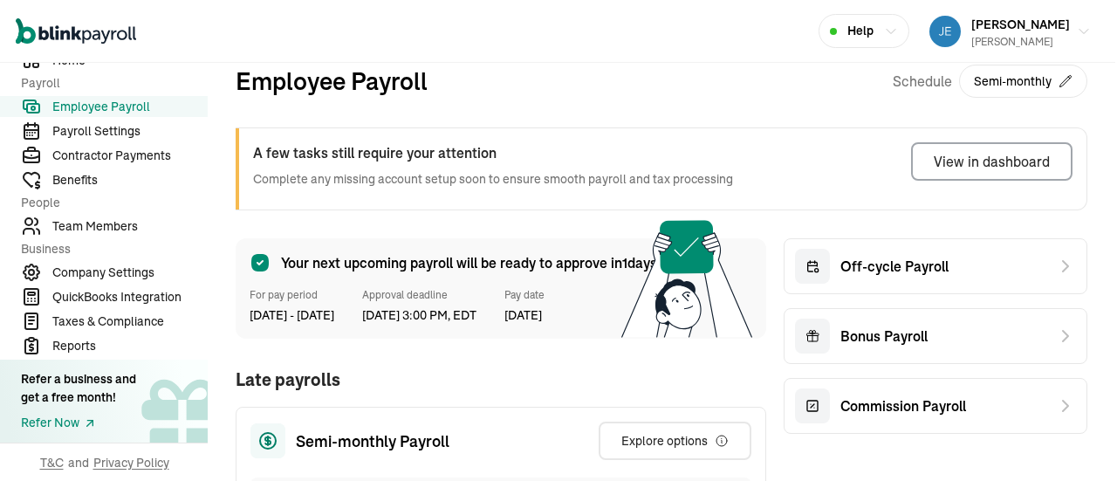
scroll to position [0, 13]
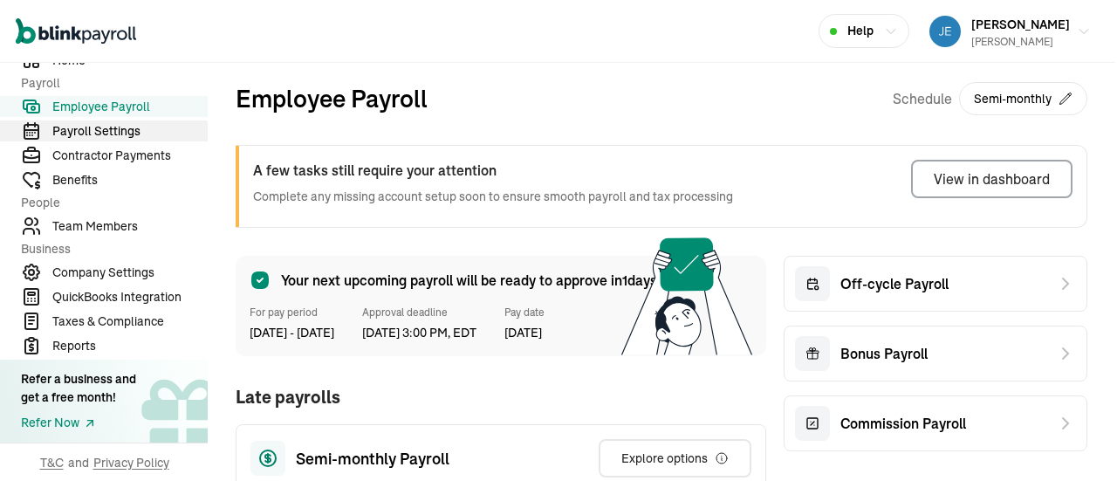
click at [127, 130] on span "Payroll Settings" at bounding box center [130, 131] width 156 height 18
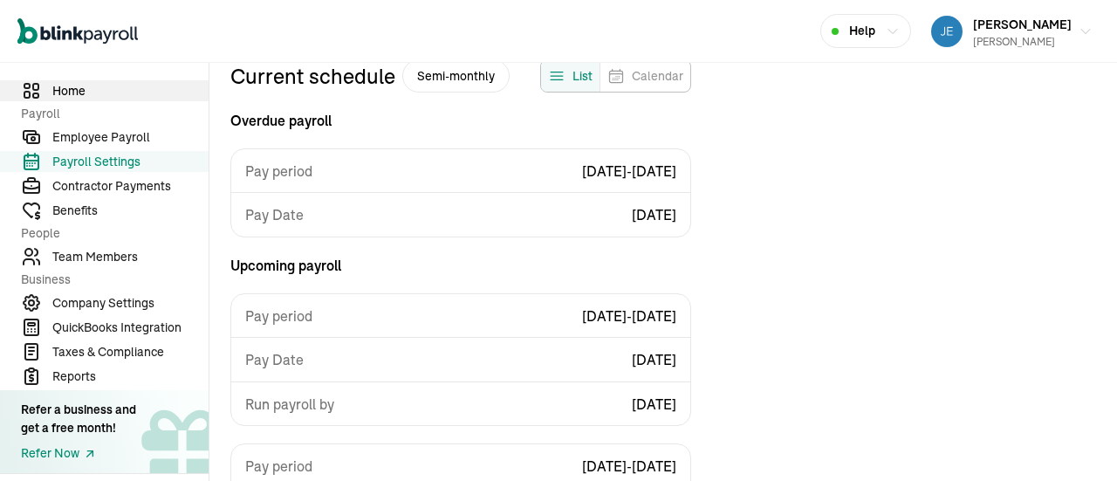
click at [67, 84] on span "Home" at bounding box center [130, 91] width 156 height 18
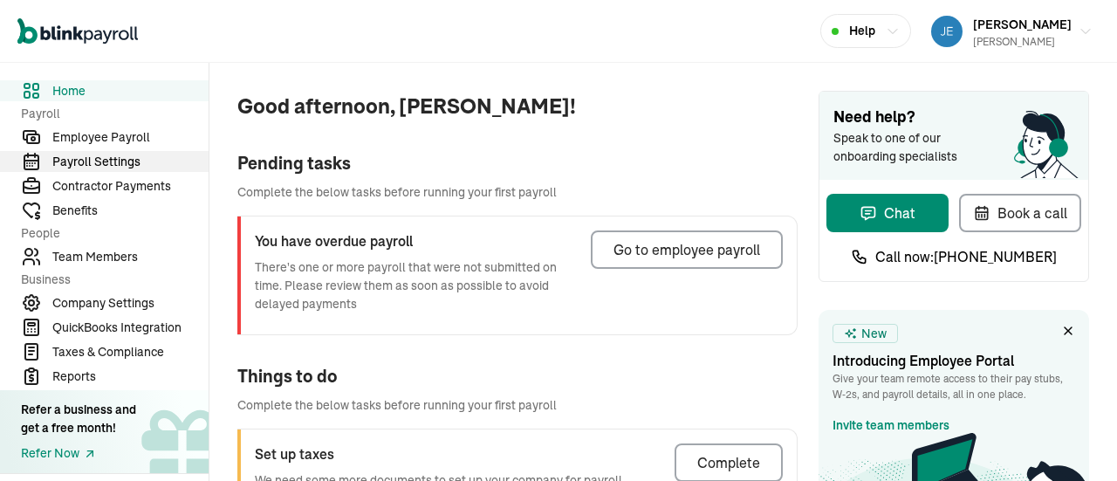
click at [115, 160] on span "Payroll Settings" at bounding box center [130, 162] width 156 height 18
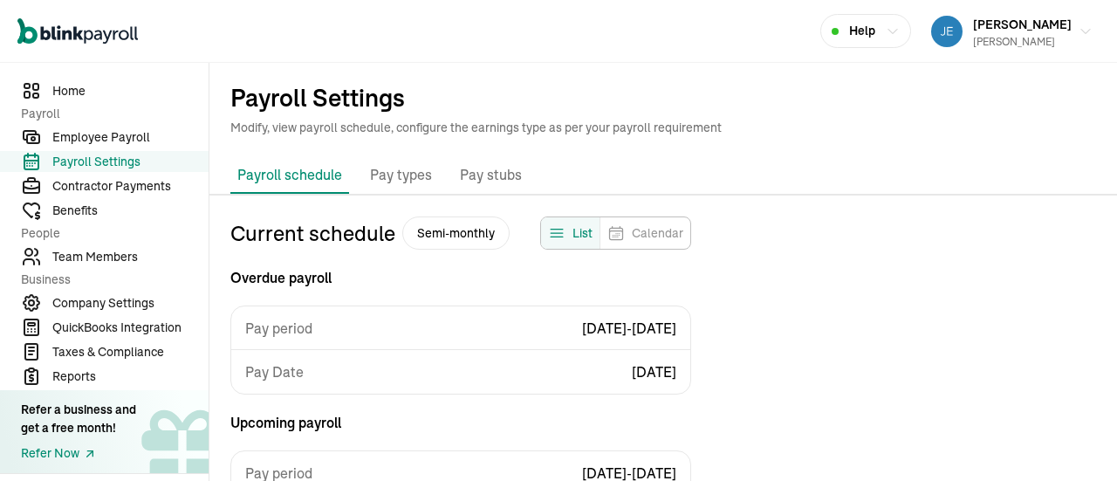
scroll to position [157, 0]
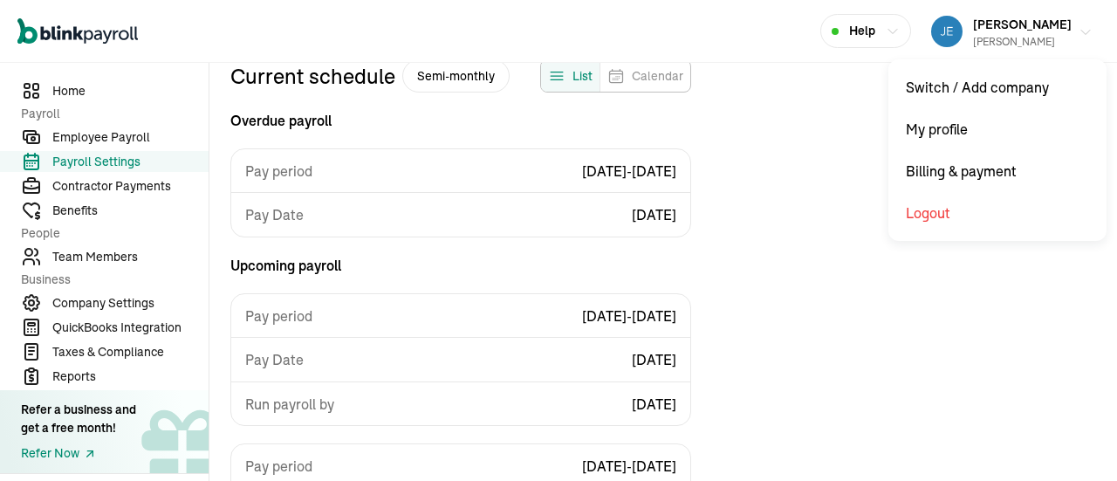
click at [993, 28] on span "[PERSON_NAME]" at bounding box center [1022, 25] width 99 height 16
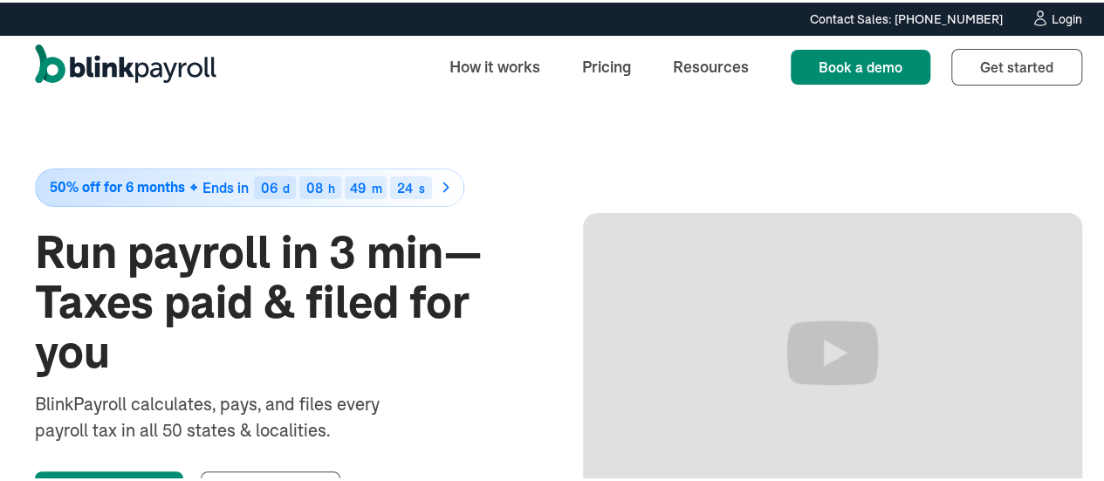
click at [1052, 17] on div "Login" at bounding box center [1067, 16] width 31 height 12
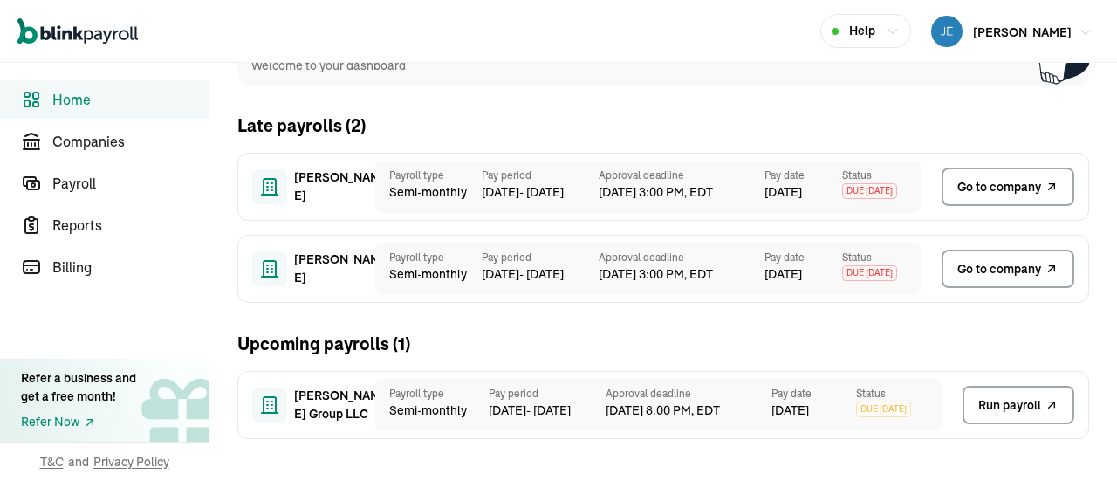
click at [994, 27] on span "[PERSON_NAME]" at bounding box center [1022, 32] width 99 height 16
click at [688, 45] on div "Open main menu Help [PERSON_NAME]" at bounding box center [558, 31] width 1117 height 63
click at [994, 27] on span "[PERSON_NAME]" at bounding box center [1022, 32] width 99 height 16
click at [688, 45] on div "Open main menu Help [PERSON_NAME]" at bounding box center [558, 31] width 1117 height 63
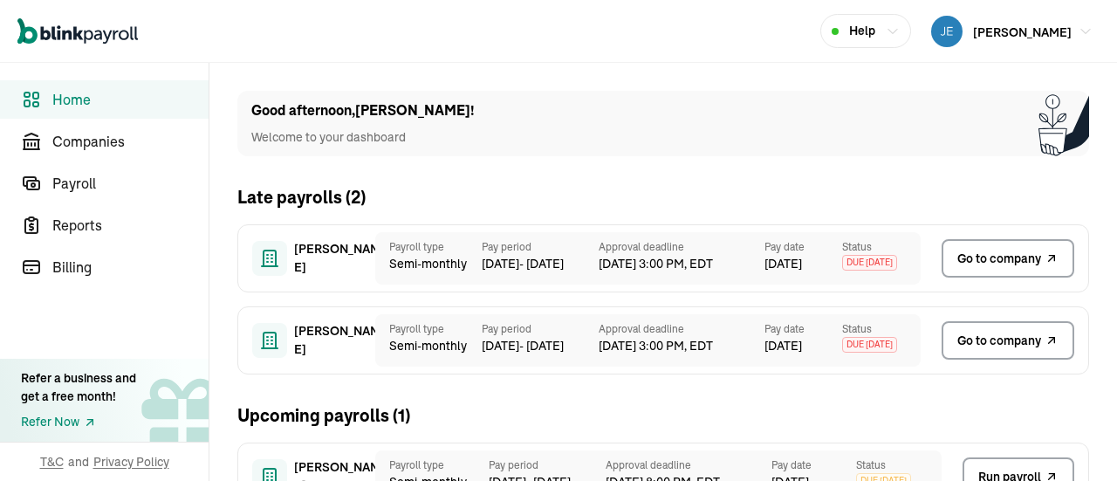
scroll to position [72, 0]
